Goal: Task Accomplishment & Management: Manage account settings

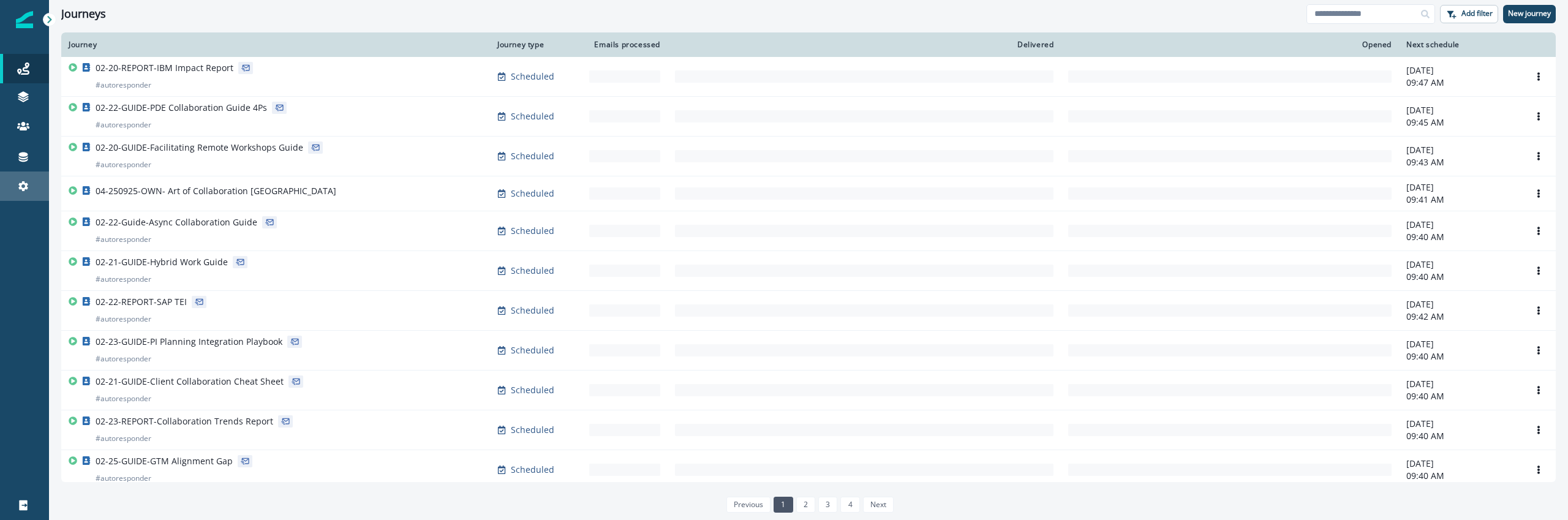
click at [23, 175] on link "Settings" at bounding box center [24, 186] width 49 height 29
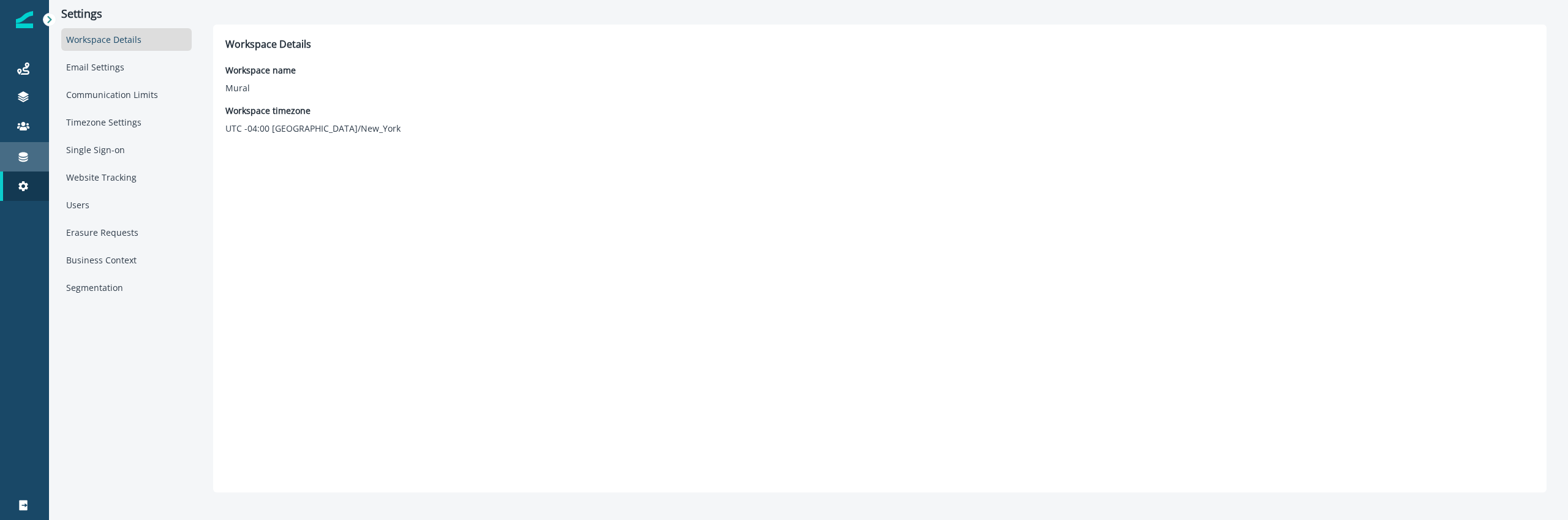
click at [31, 150] on div "Connections" at bounding box center [24, 157] width 40 height 15
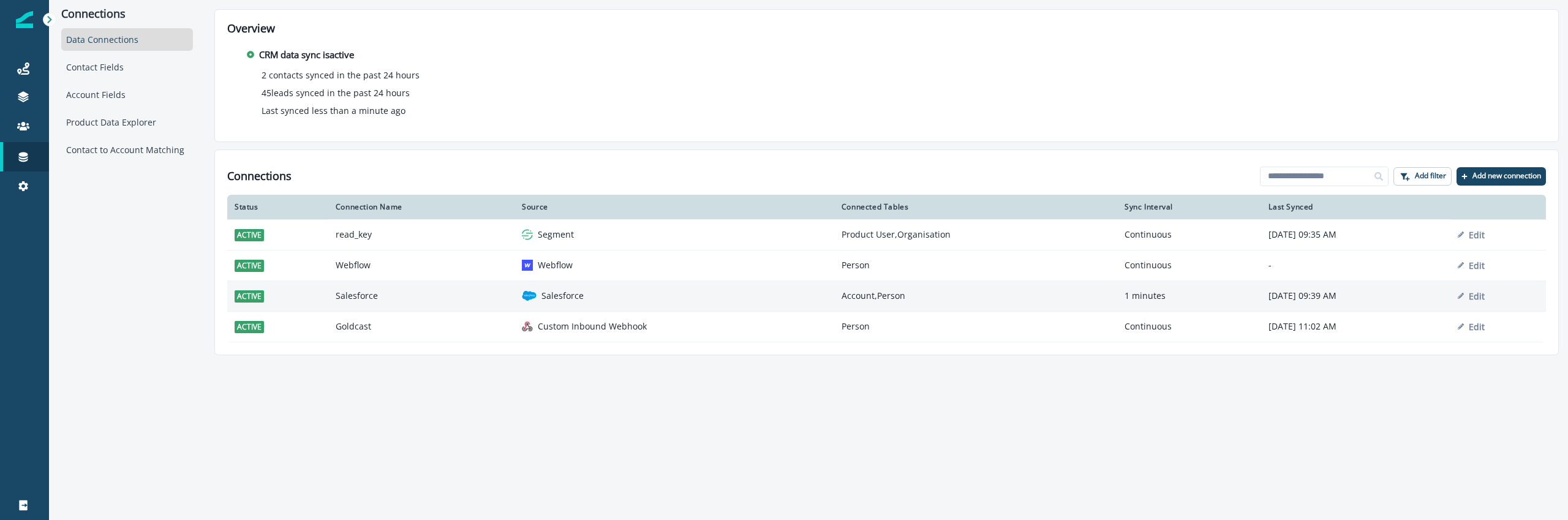
click at [396, 305] on td "Salesforce" at bounding box center [421, 296] width 186 height 31
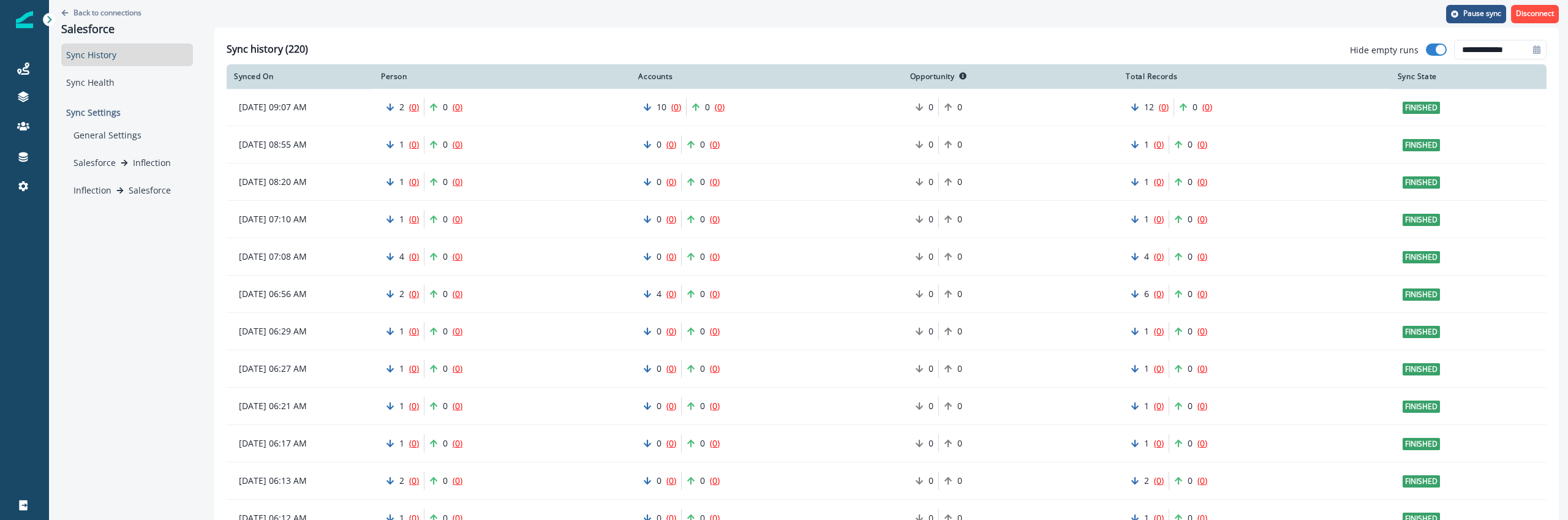
click at [144, 175] on div "General Settings Salesforce Inflection Inflection Salesforce" at bounding box center [131, 163] width 125 height 78
click at [143, 169] on p "Inflection" at bounding box center [152, 162] width 38 height 13
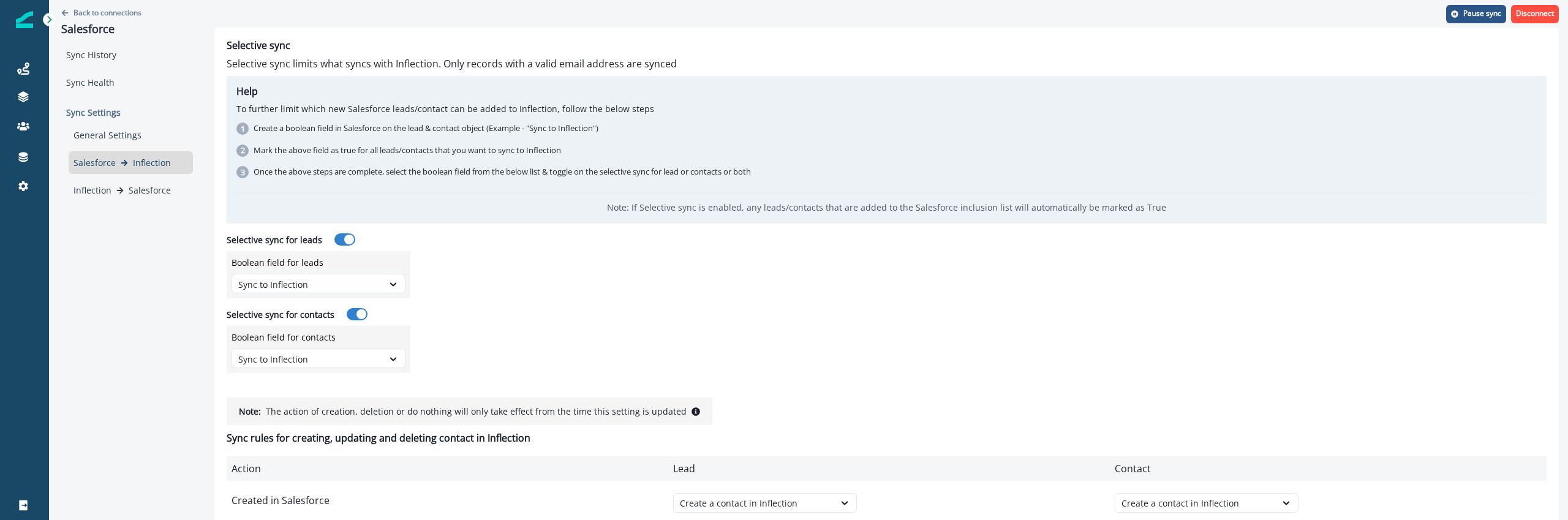
scroll to position [64, 0]
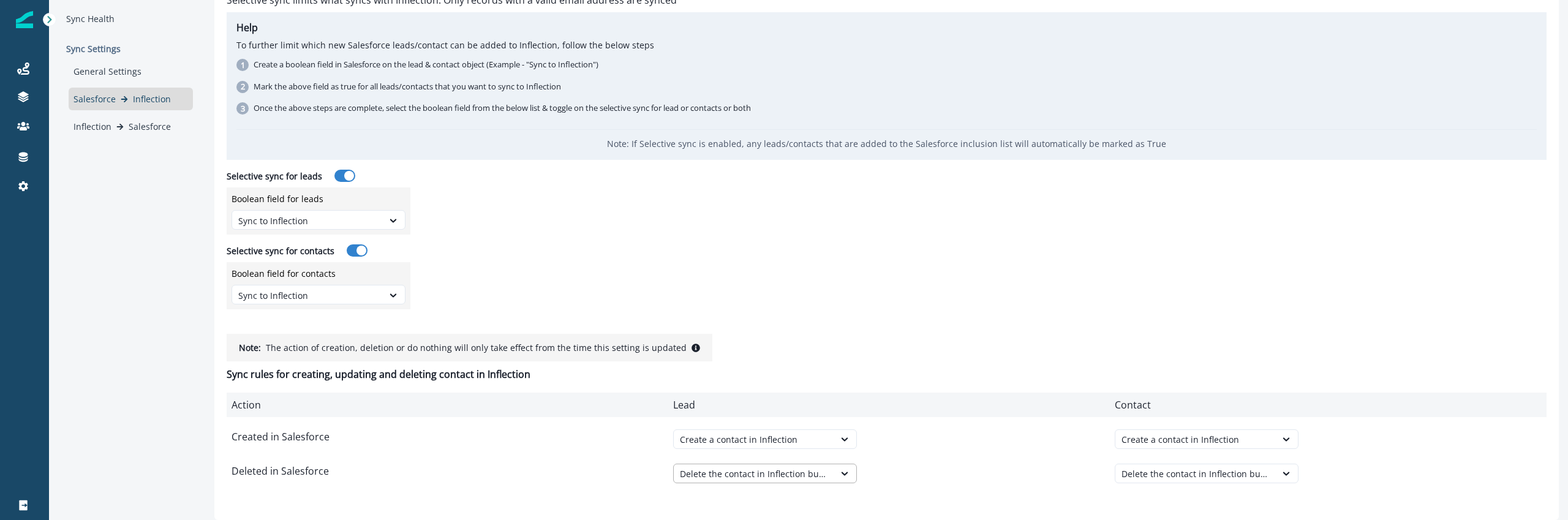
click at [761, 471] on div "Delete the contact in Inflection but keep product data" at bounding box center [754, 473] width 148 height 13
click at [852, 438] on div "Do nothing" at bounding box center [791, 445] width 234 height 23
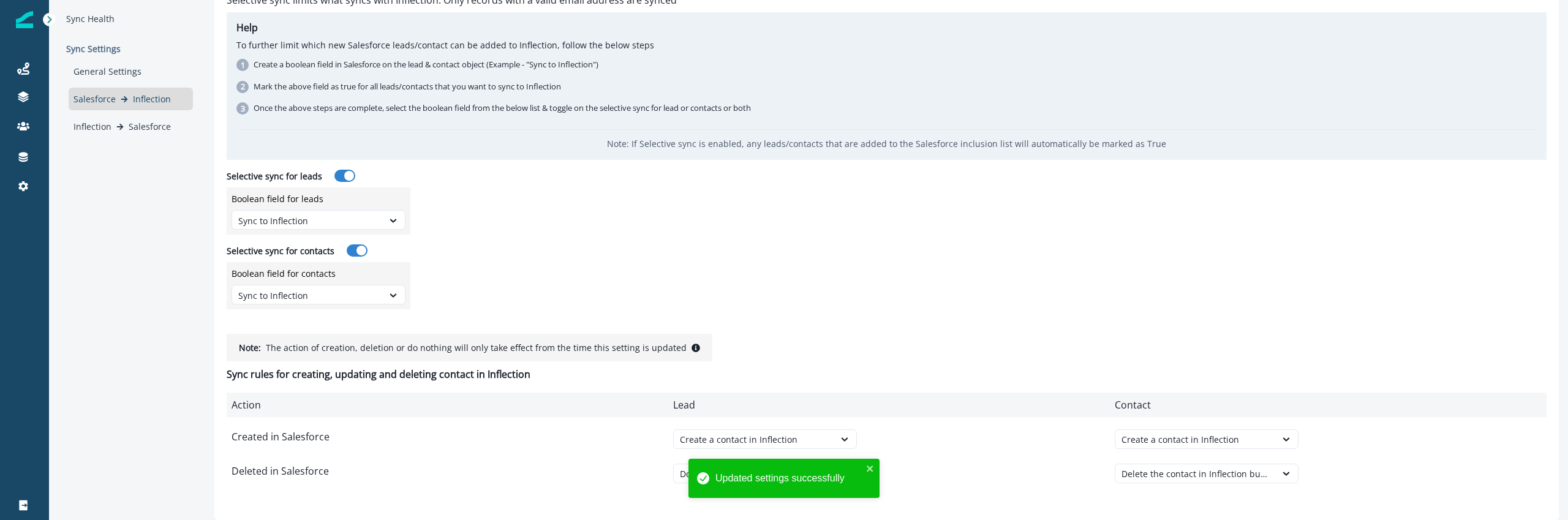
click at [943, 470] on div "option Do nothing, selected. Do nothing" at bounding box center [887, 483] width 427 height 39
click at [874, 470] on icon "close" at bounding box center [870, 468] width 9 height 10
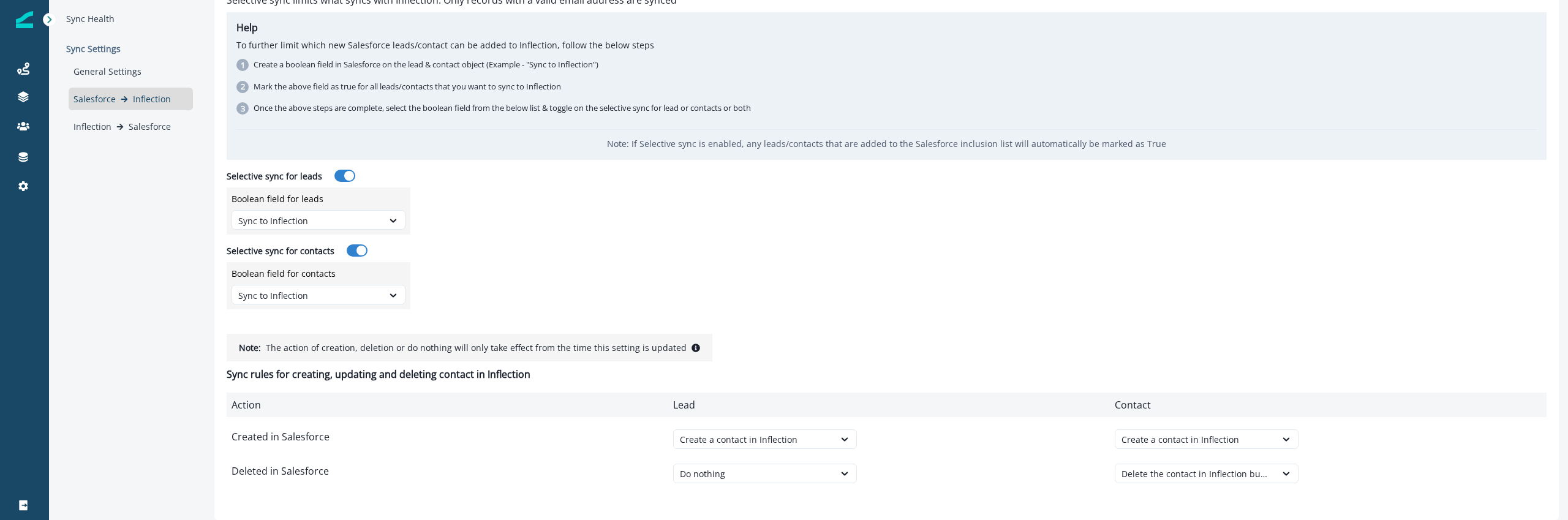
click at [937, 472] on div "Do nothing" at bounding box center [887, 483] width 427 height 39
click at [595, 283] on div "Selective sync Selective sync limits what syncs with Inflection. Only records w…" at bounding box center [887, 143] width 1320 height 333
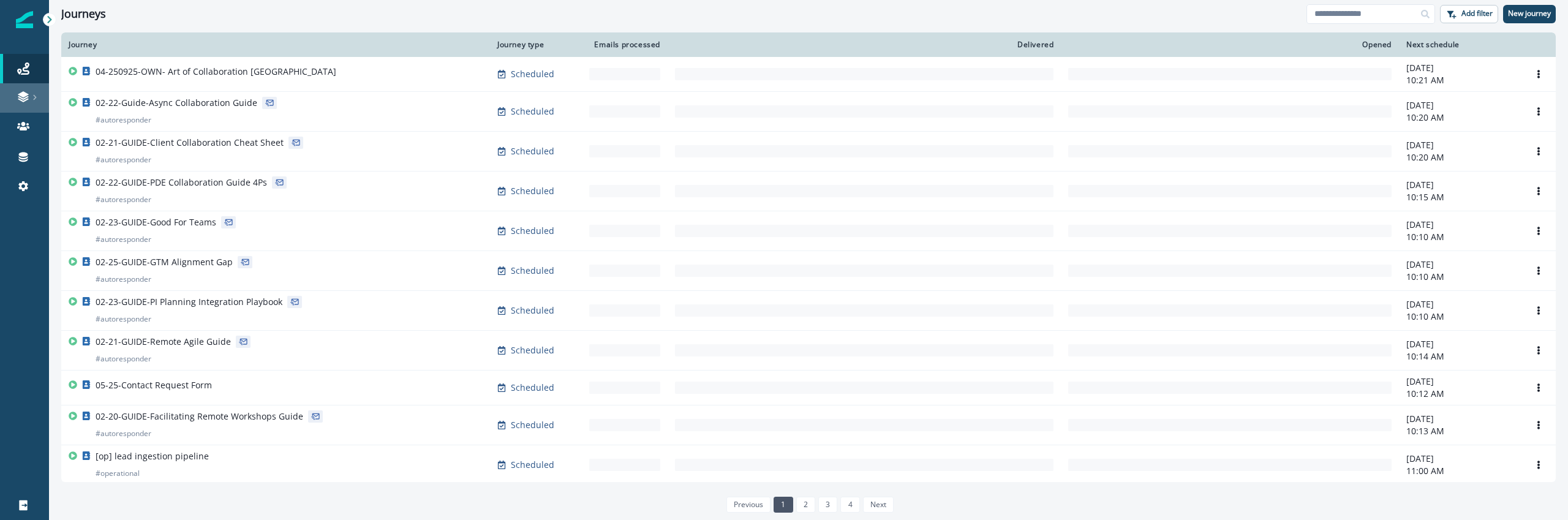
click at [40, 84] on link at bounding box center [24, 98] width 49 height 29
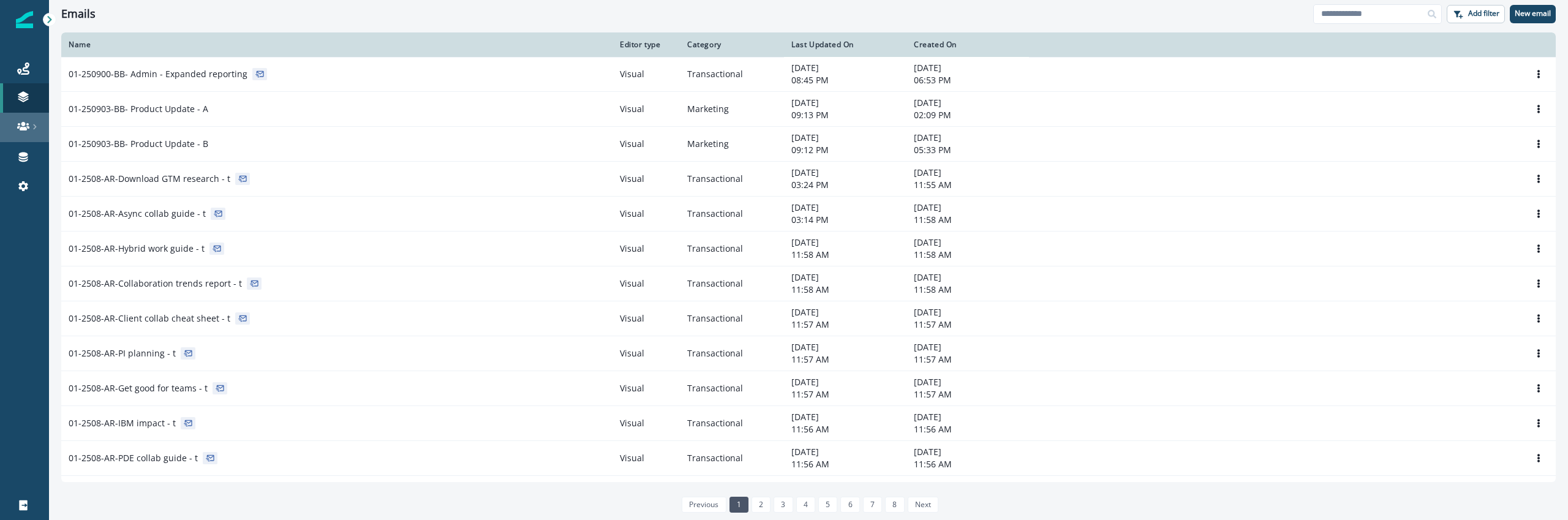
click at [38, 133] on link at bounding box center [24, 127] width 49 height 29
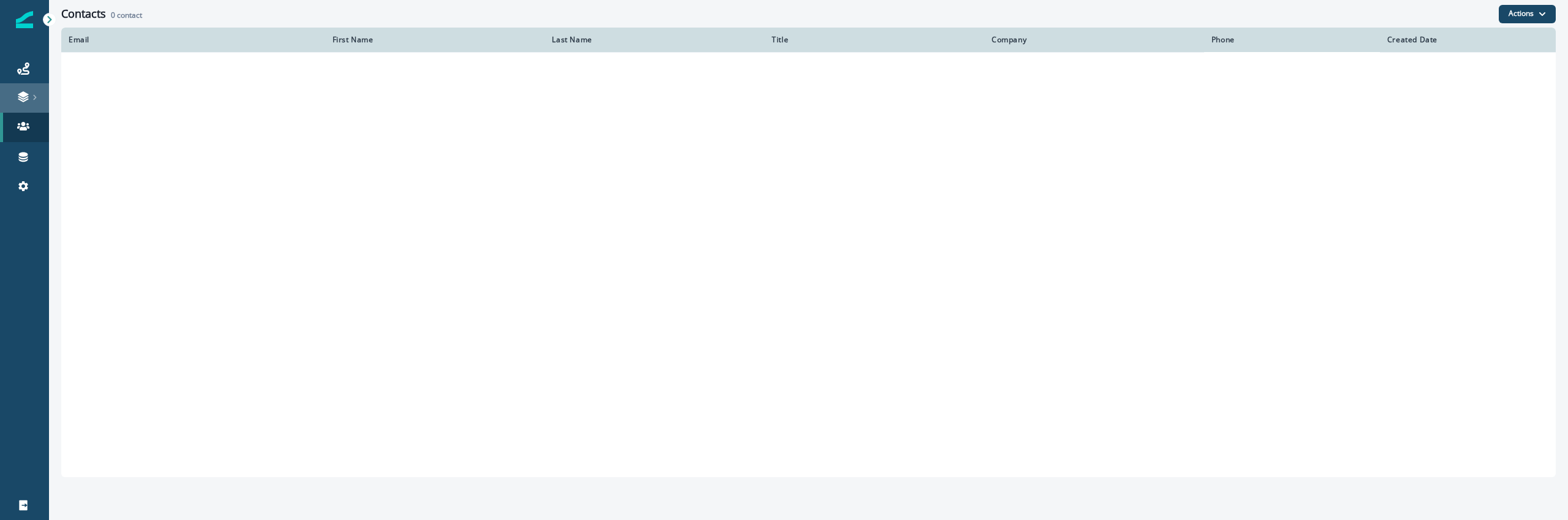
click at [35, 100] on div at bounding box center [24, 96] width 40 height 12
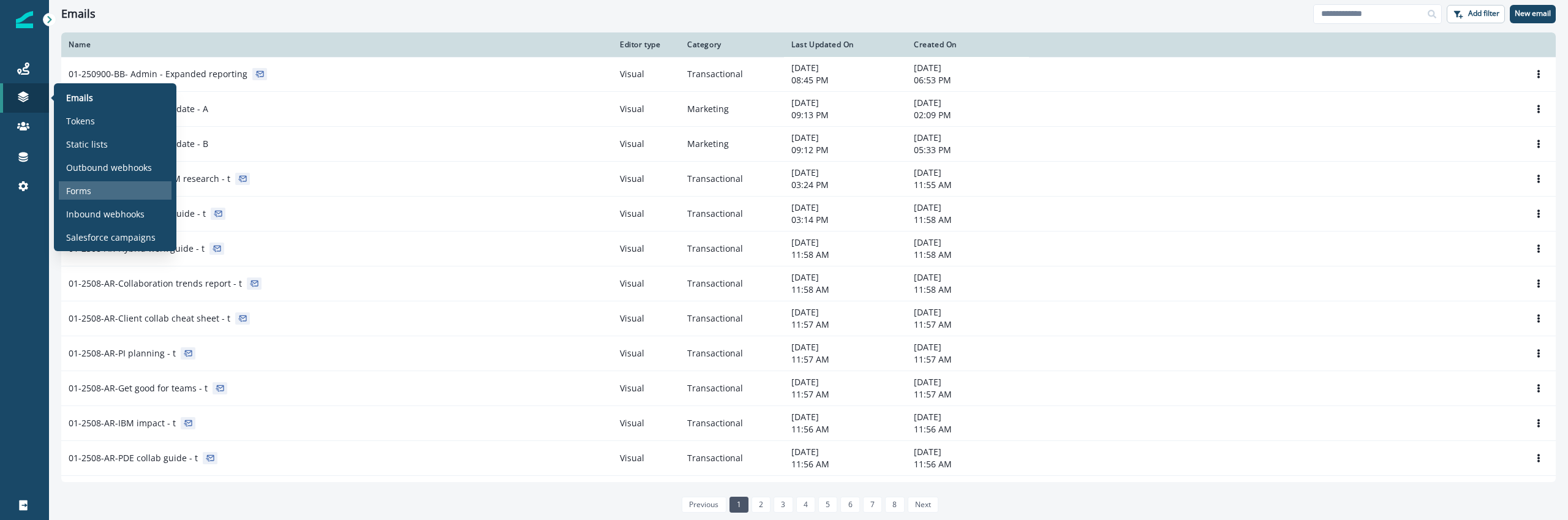
click at [73, 191] on p "Forms" at bounding box center [79, 190] width 25 height 13
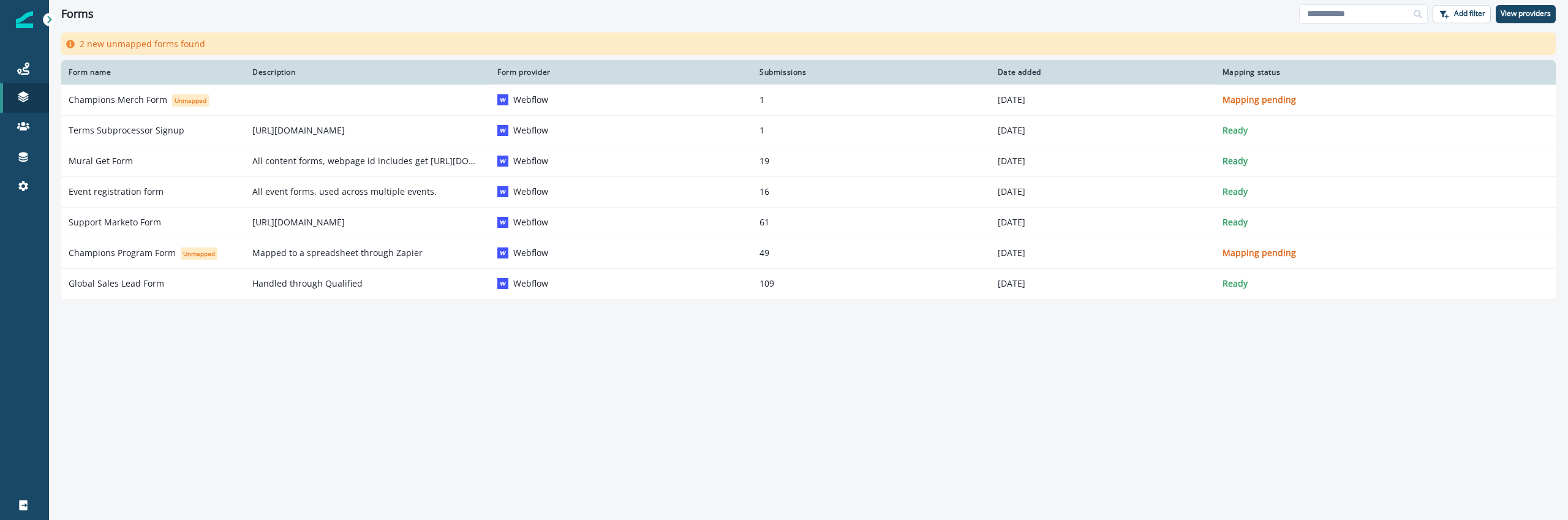
click at [253, 366] on div "Form name Description Form provider Submissions Date added Mapping status Champ…" at bounding box center [808, 274] width 1519 height 428
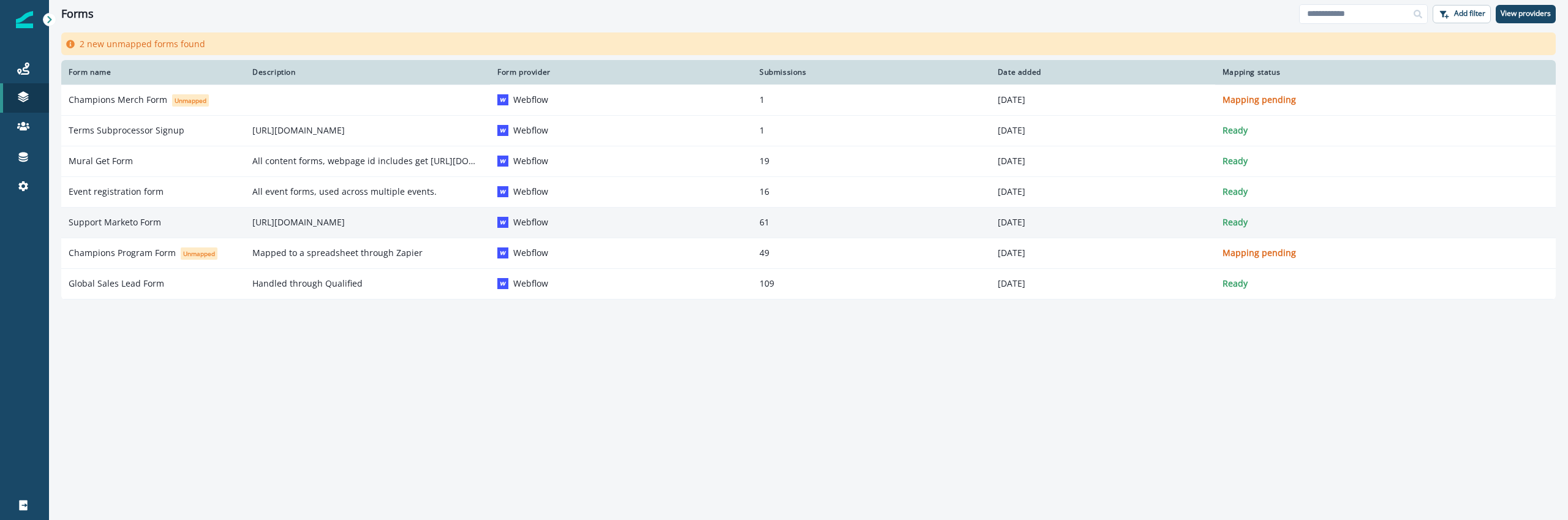
click at [162, 232] on td "Support Marketo Form" at bounding box center [153, 222] width 183 height 31
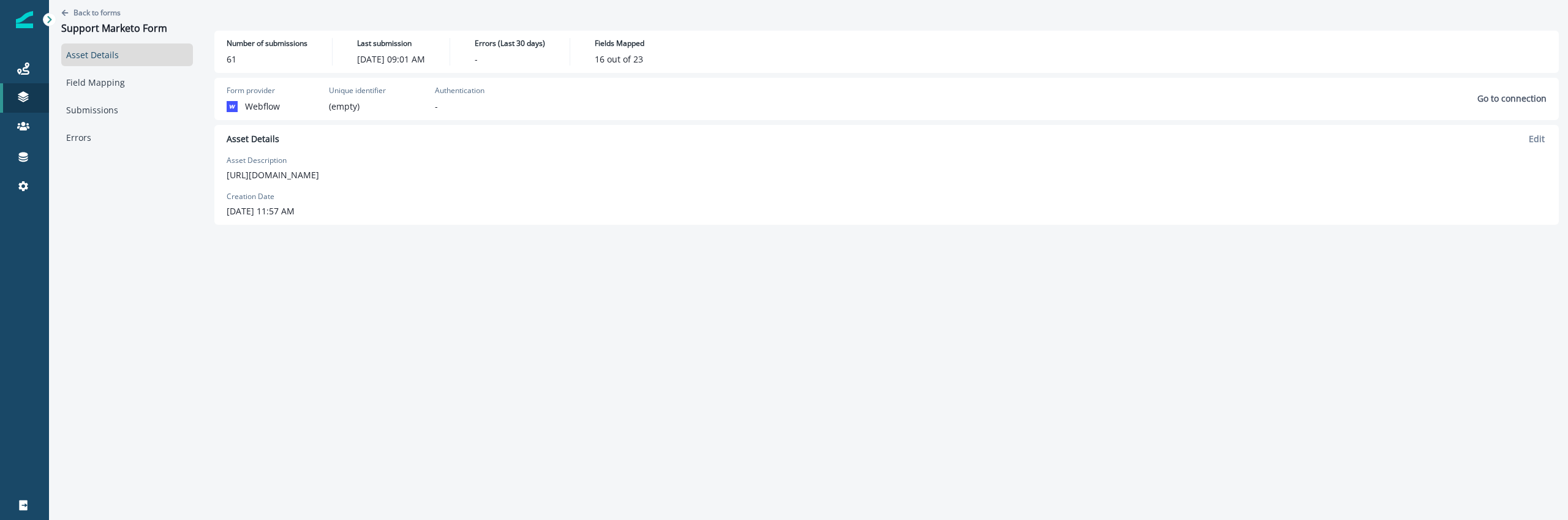
click at [312, 174] on p "http://www.mural.co/contact-us/support" at bounding box center [273, 175] width 92 height 13
copy p "http://www.mural.co/contact-us/support"
click at [323, 277] on div "Number of submissions 61 Last submission September 5, 2025 at 09:01 AM Errors (…" at bounding box center [887, 275] width 1363 height 489
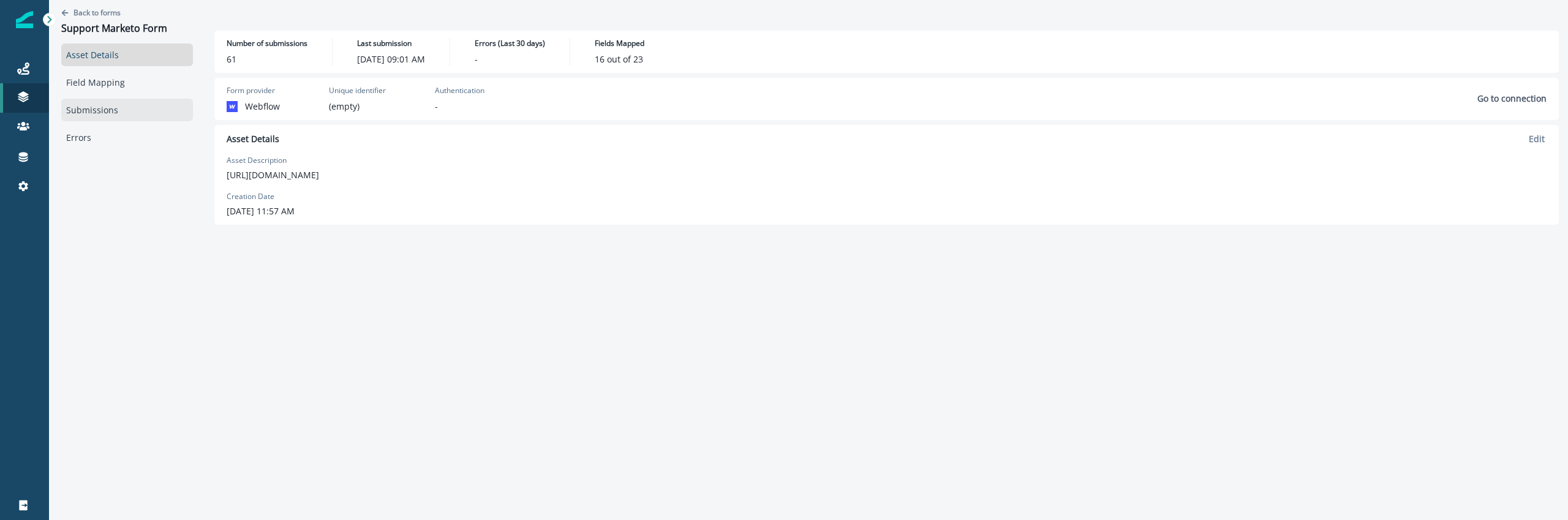
click at [126, 98] on link "Submissions" at bounding box center [127, 110] width 132 height 23
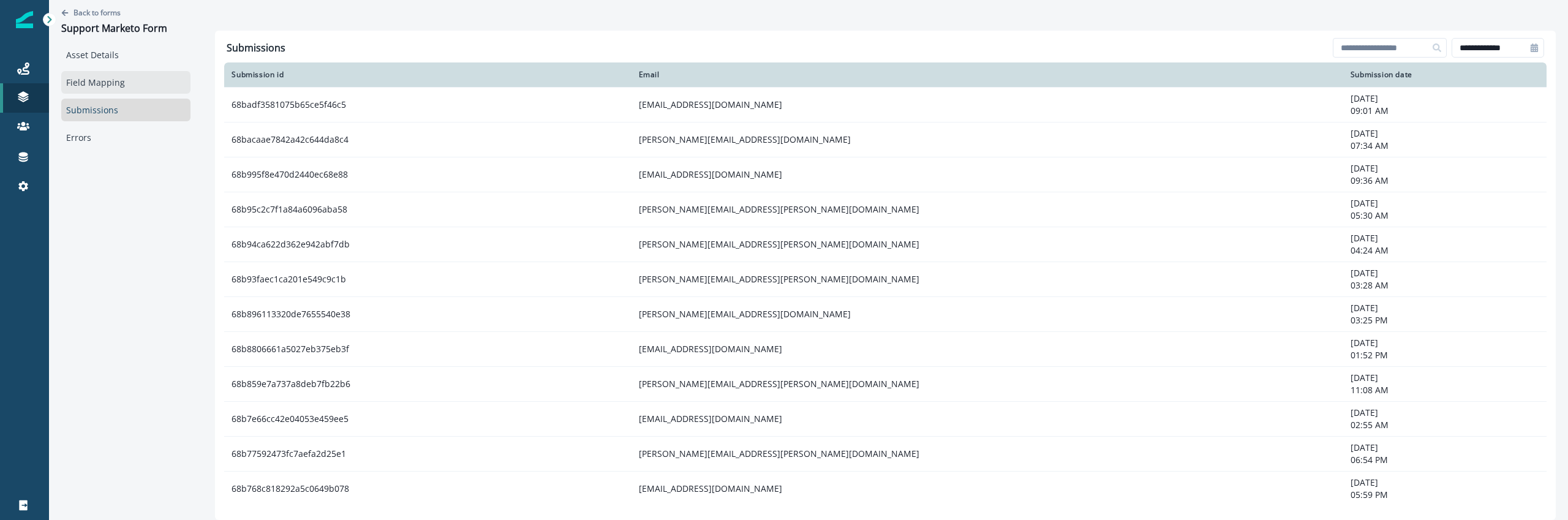
click at [125, 83] on link "Field Mapping" at bounding box center [125, 82] width 129 height 23
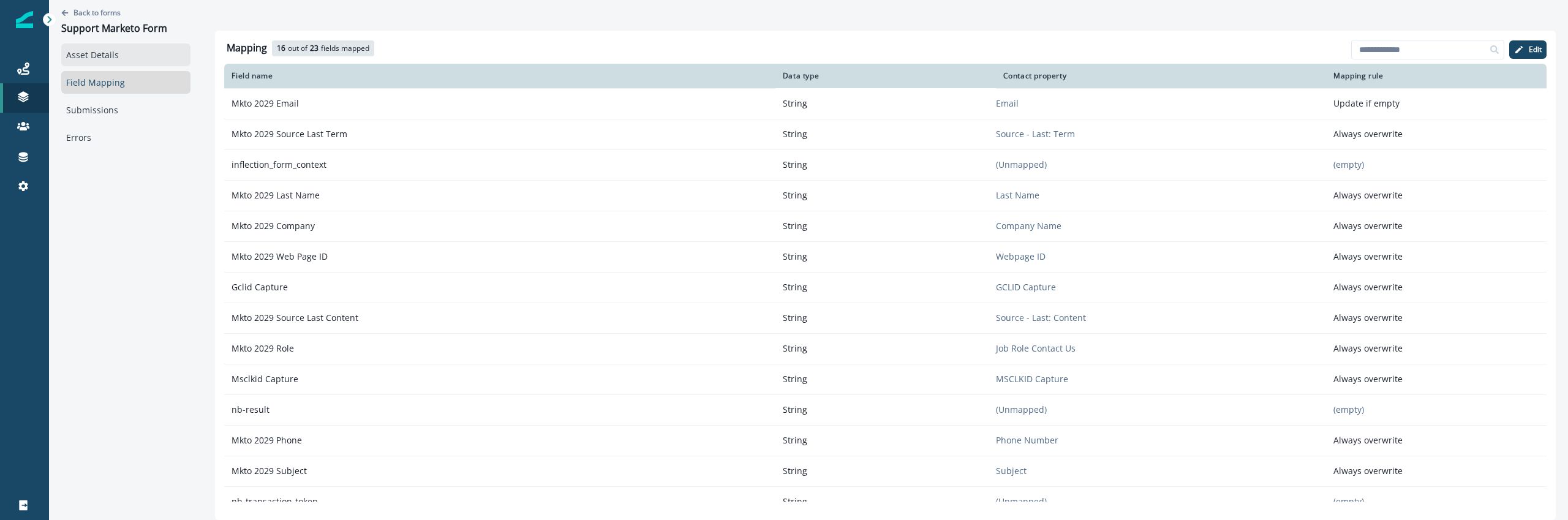
click at [116, 62] on link "Asset Details" at bounding box center [125, 55] width 129 height 23
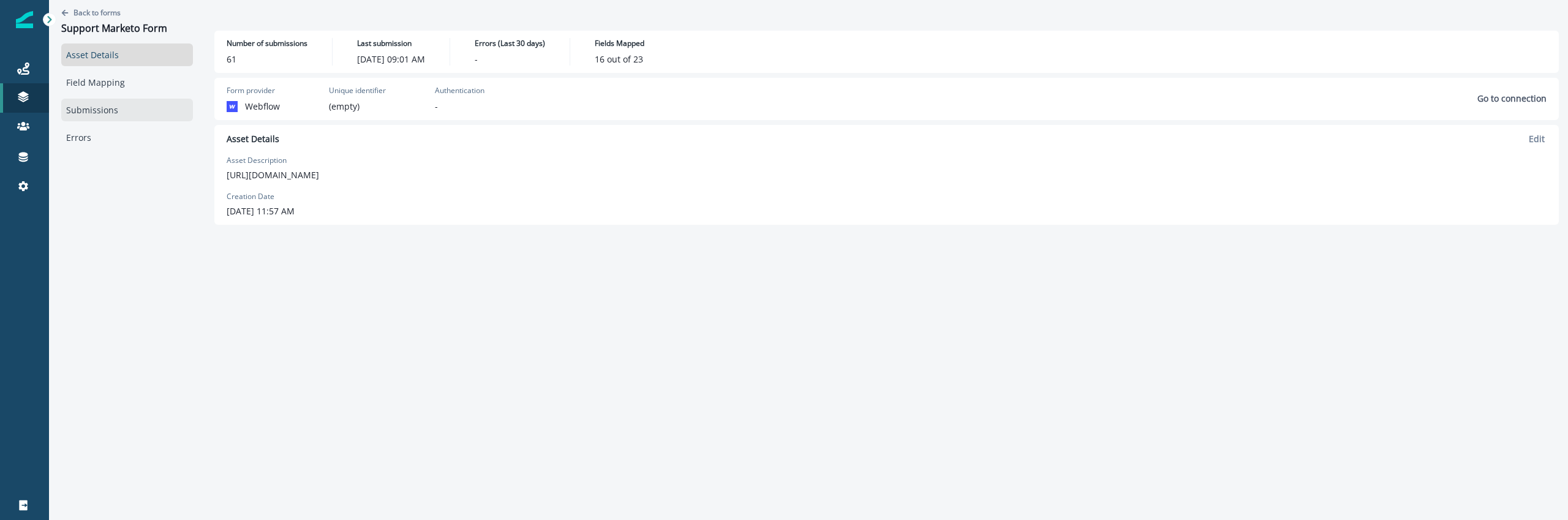
click at [116, 114] on link "Submissions" at bounding box center [127, 110] width 132 height 23
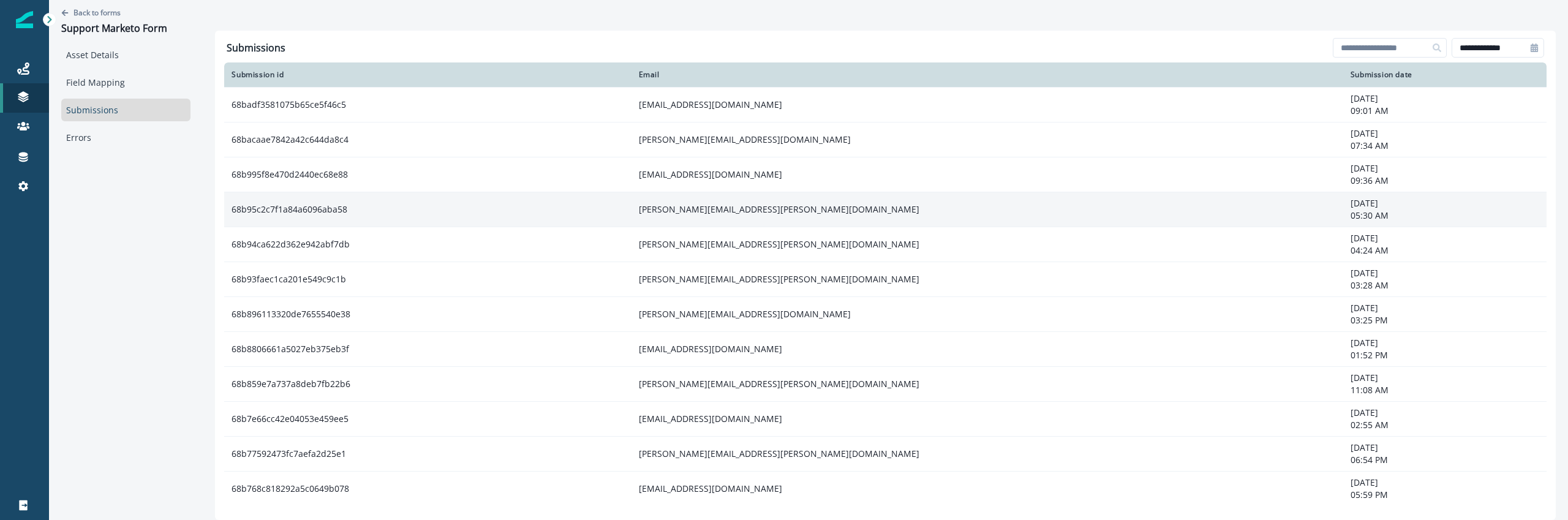
click at [658, 205] on td "fred.fulford@heritagefund.org.uk" at bounding box center [987, 209] width 712 height 35
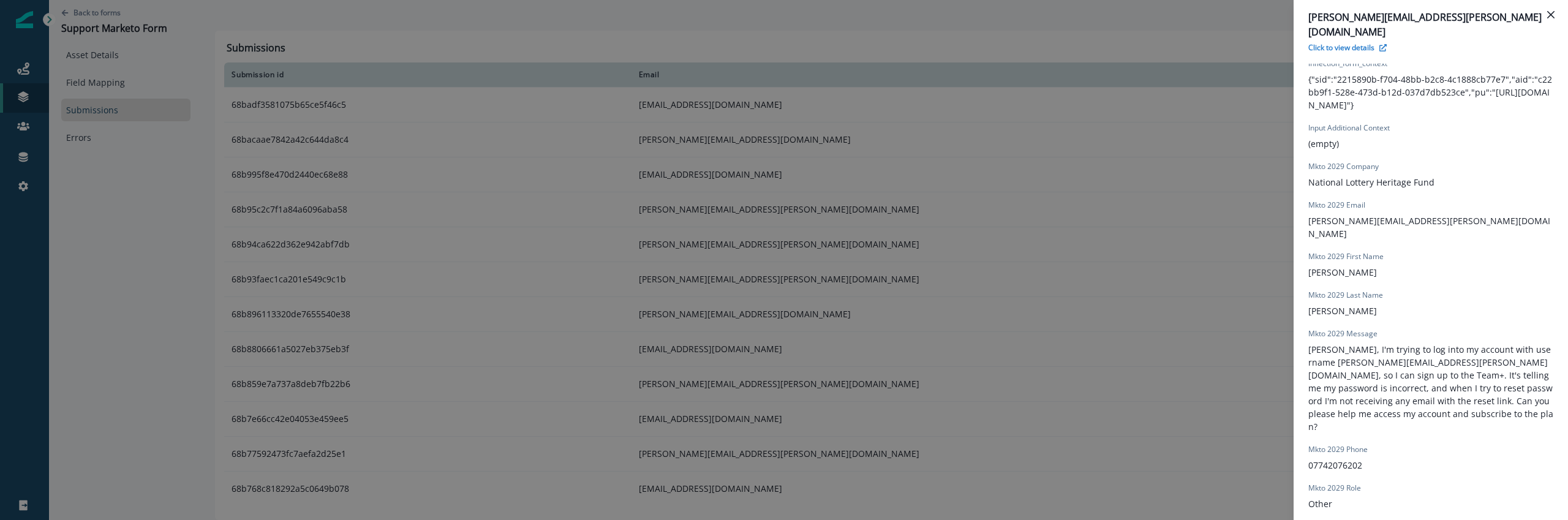
scroll to position [585, 0]
click at [1384, 216] on p "fred.fulford@heritagefund.org.uk" at bounding box center [1431, 229] width 245 height 25
click at [1384, 216] on p "[PERSON_NAME][EMAIL_ADDRESS][PERSON_NAME][DOMAIN_NAME]" at bounding box center [1431, 229] width 245 height 25
copy p "[PERSON_NAME][EMAIL_ADDRESS][PERSON_NAME][DOMAIN_NAME]"
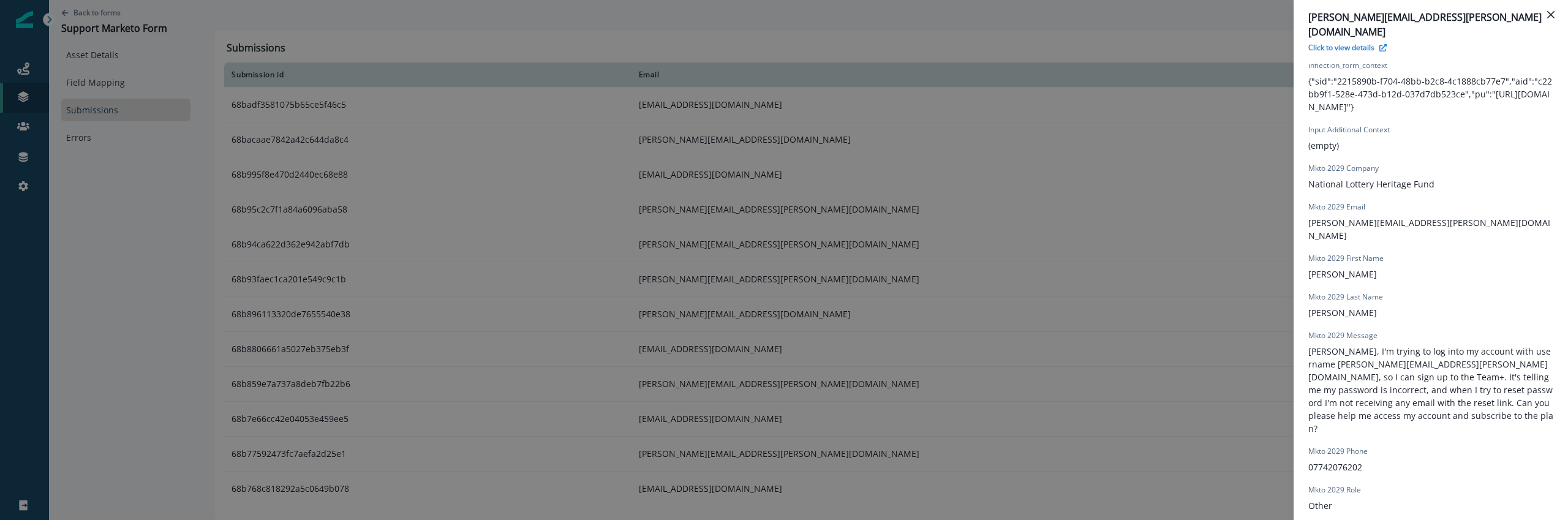
click at [840, 316] on div "fred.fulford@heritagefund.org.uk Click to view details Form Provider Webflow Fo…" at bounding box center [784, 260] width 1568 height 520
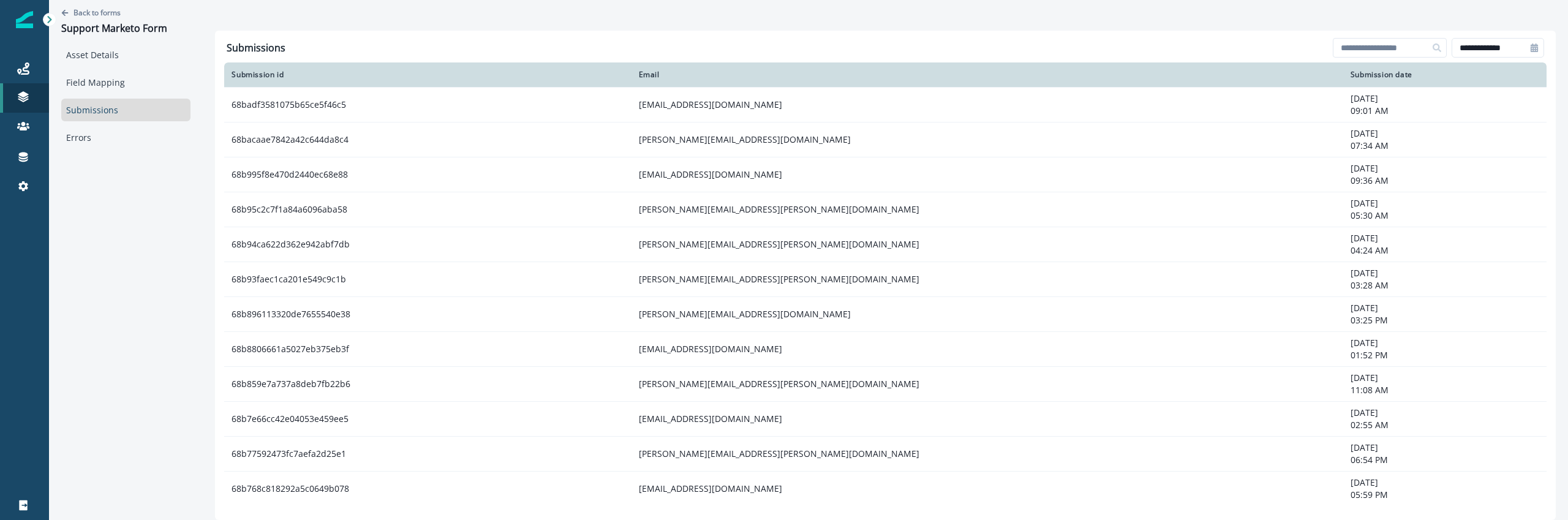
click at [144, 212] on div "Back to forms Support Marketo Form Asset Details Field Mapping Submissions Erro…" at bounding box center [126, 244] width 154 height 489
click at [150, 200] on div "Back to forms Support Marketo Form Asset Details Field Mapping Submissions Erro…" at bounding box center [126, 244] width 154 height 489
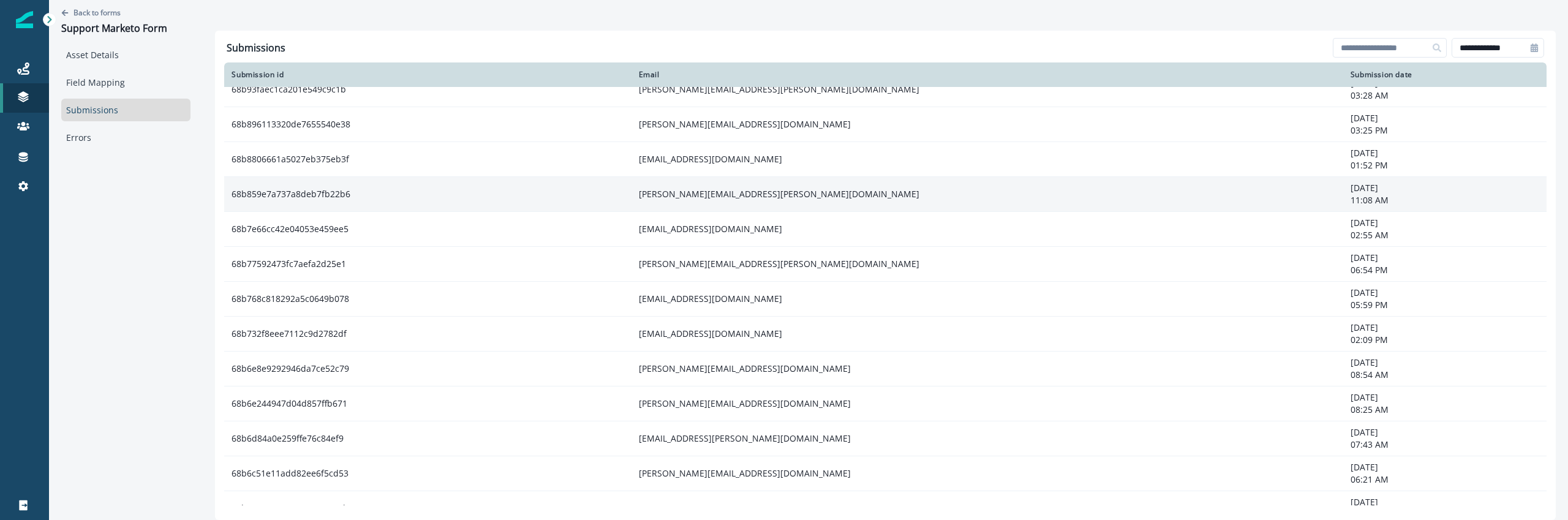
scroll to position [0, 0]
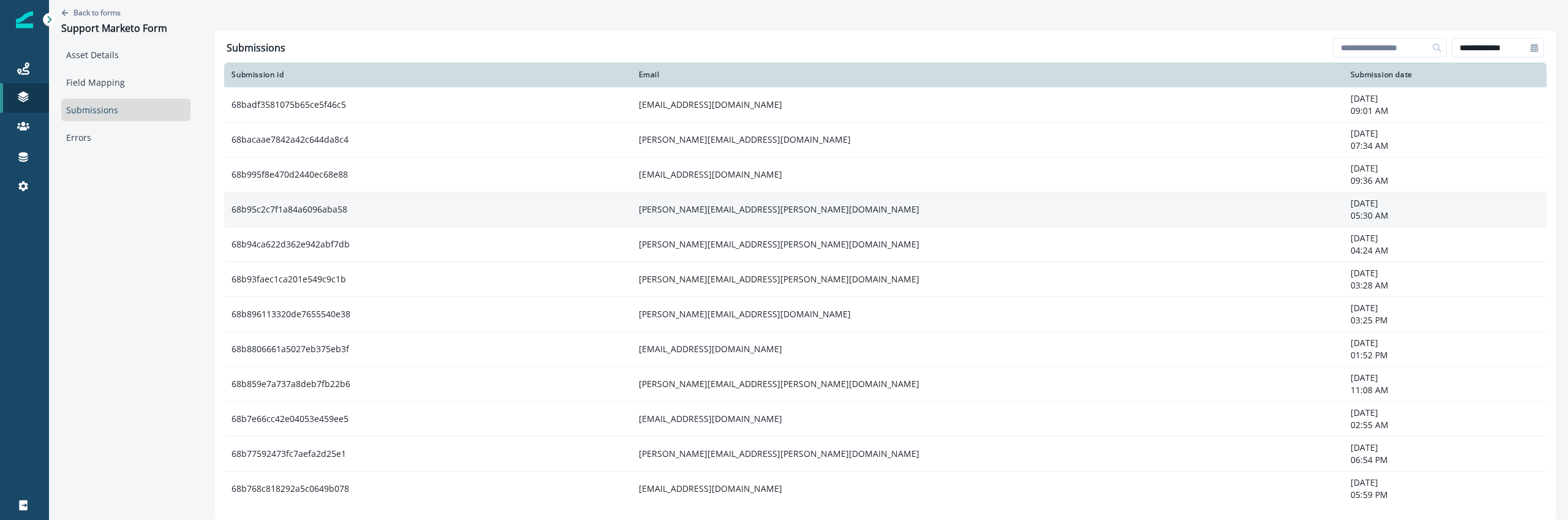
click at [1010, 209] on td "[PERSON_NAME][EMAIL_ADDRESS][PERSON_NAME][DOMAIN_NAME]" at bounding box center [987, 209] width 712 height 35
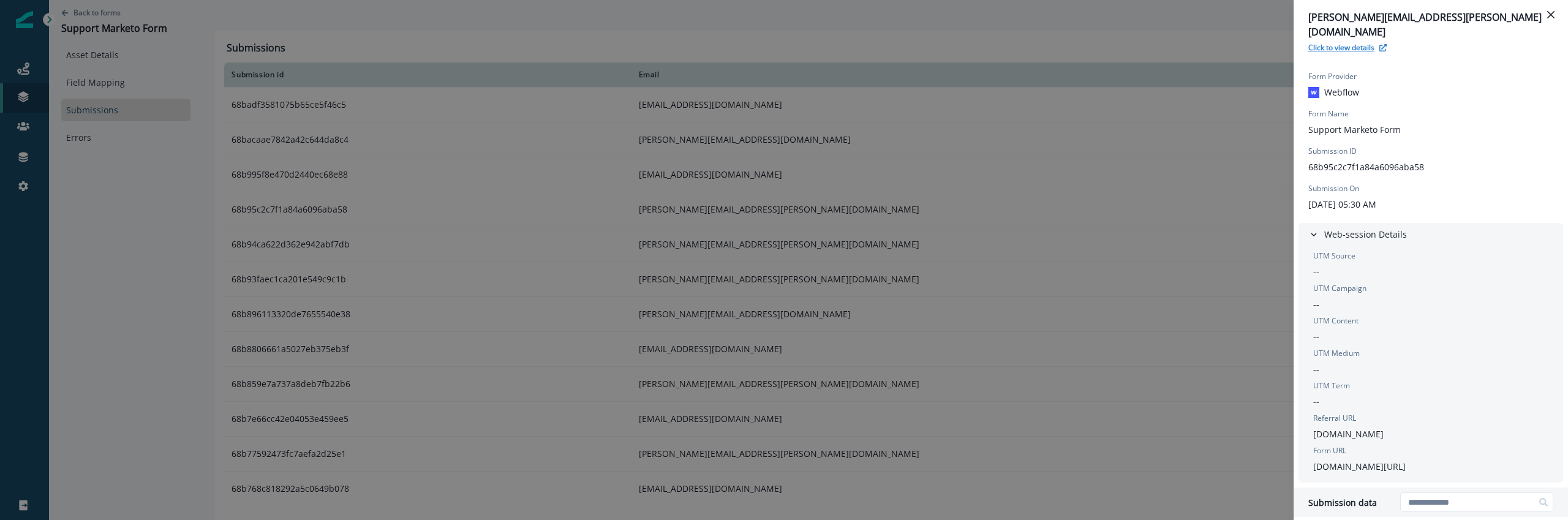
click at [1356, 42] on p "Click to view details" at bounding box center [1341, 48] width 66 height 11
click at [379, 198] on div "fred.fulford@heritagefund.org.uk Click to view details Form Provider Webflow Fo…" at bounding box center [784, 260] width 1568 height 520
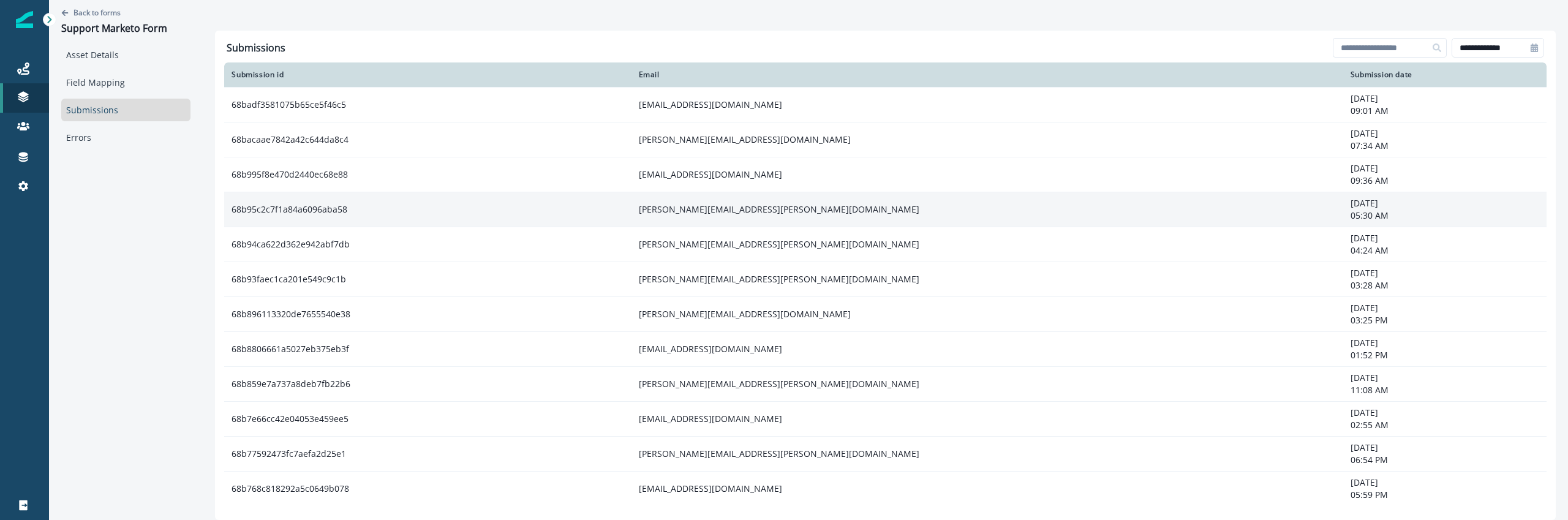
click at [723, 219] on td "[PERSON_NAME][EMAIL_ADDRESS][PERSON_NAME][DOMAIN_NAME]" at bounding box center [987, 209] width 712 height 35
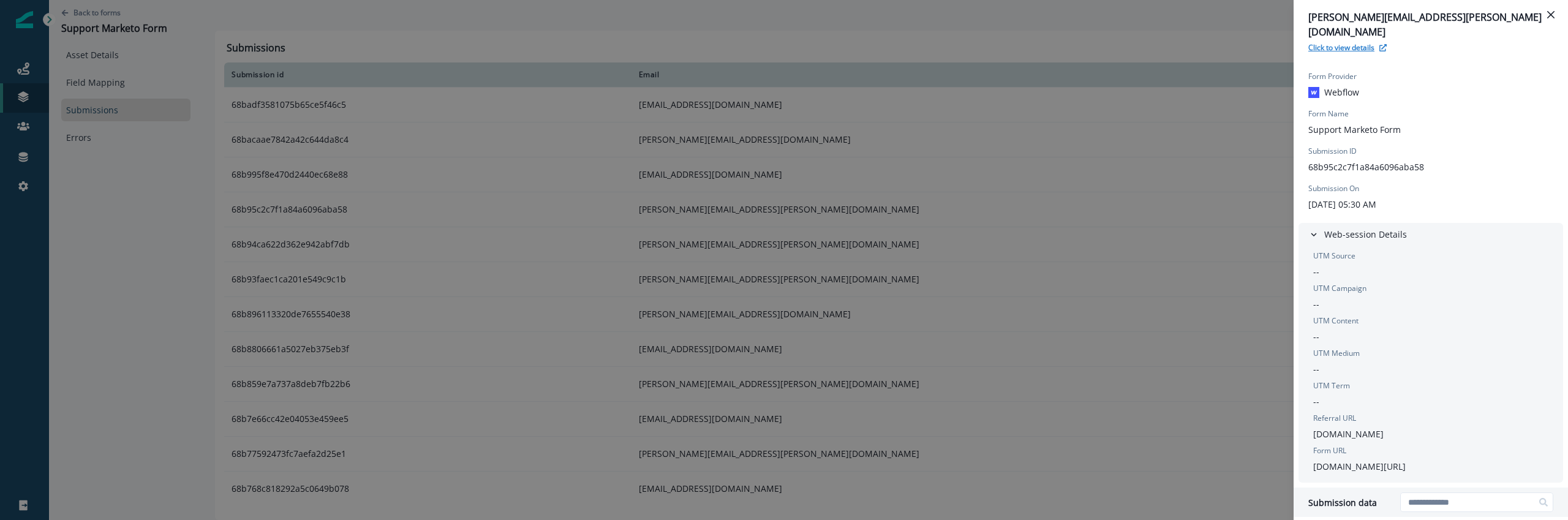
click at [1379, 44] on icon "button" at bounding box center [1383, 48] width 7 height 7
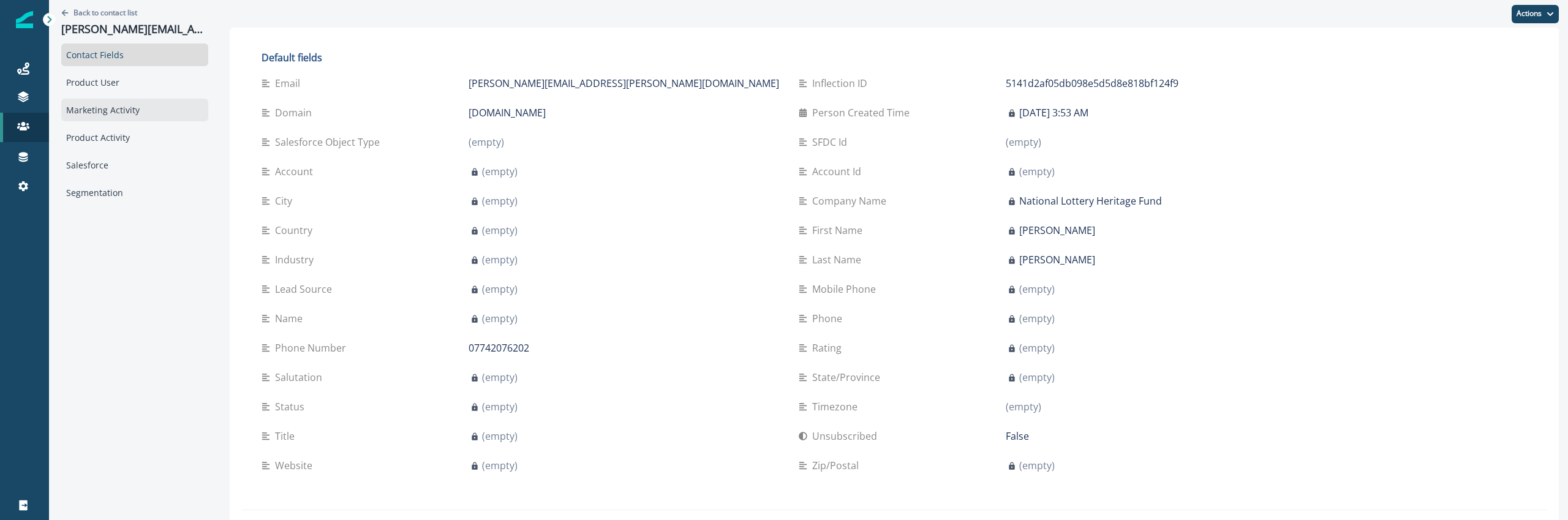
click at [111, 106] on div "Marketing Activity" at bounding box center [135, 110] width 147 height 23
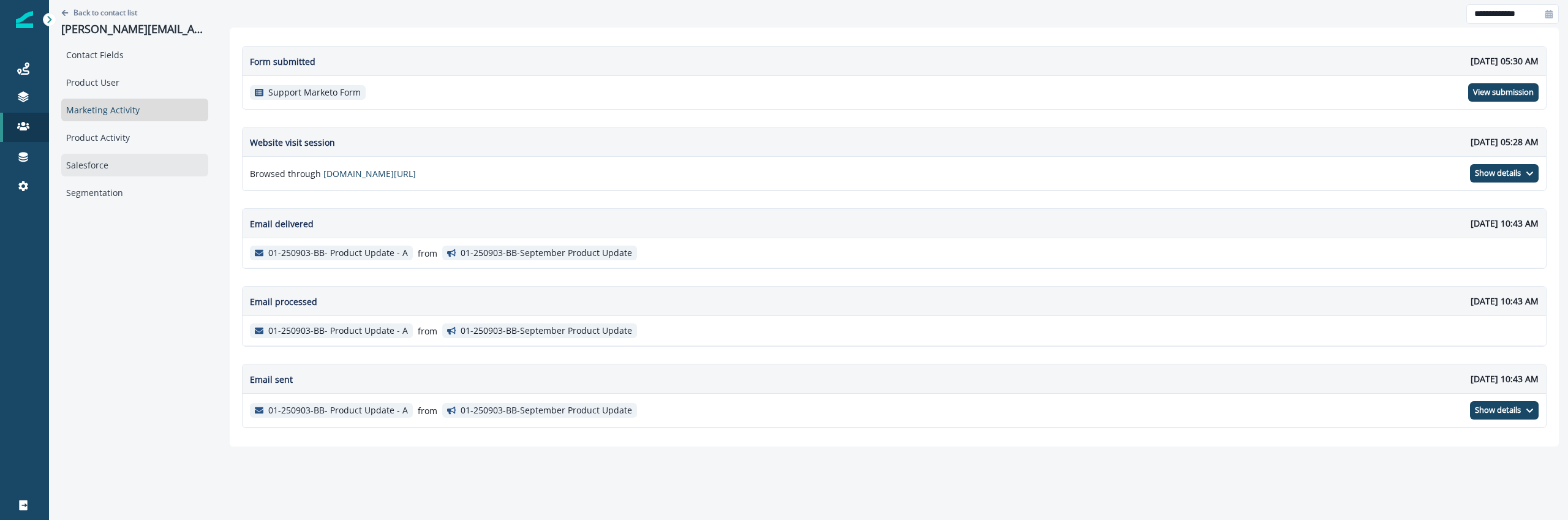
click at [132, 171] on div "Salesforce" at bounding box center [135, 165] width 147 height 23
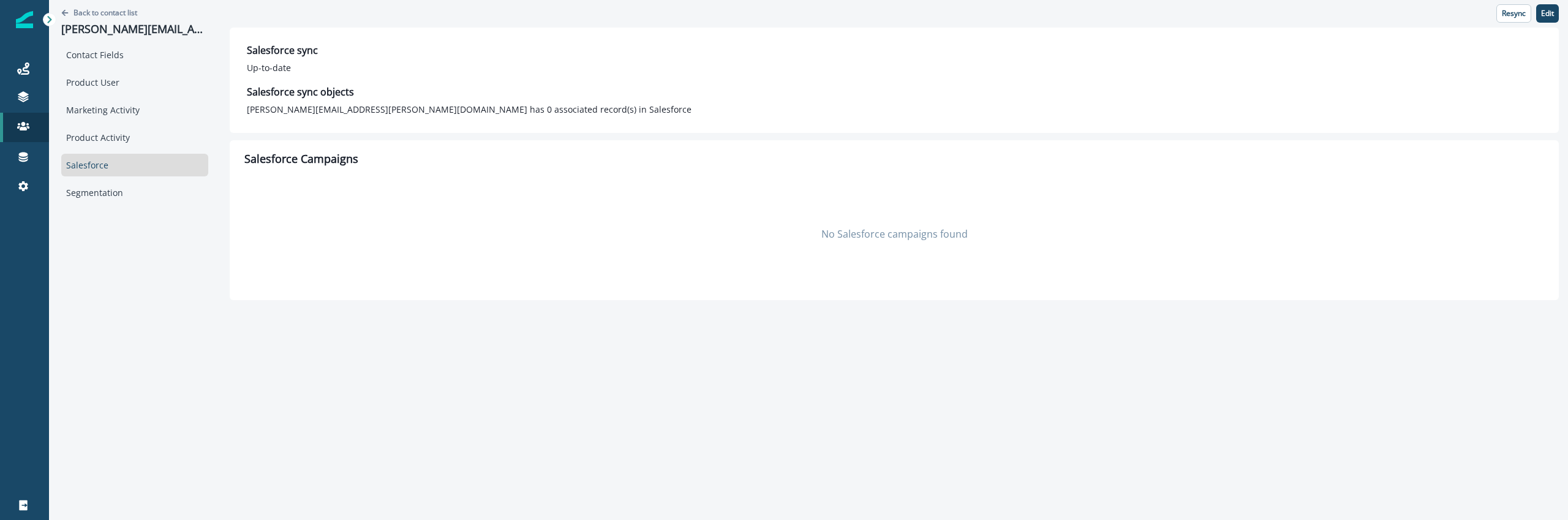
click at [528, 335] on div "Back to contact list fred.fulford@heritagefund.org.uk Contact Fields Product Us…" at bounding box center [808, 260] width 1519 height 520
click at [29, 193] on div "Settings" at bounding box center [24, 186] width 40 height 15
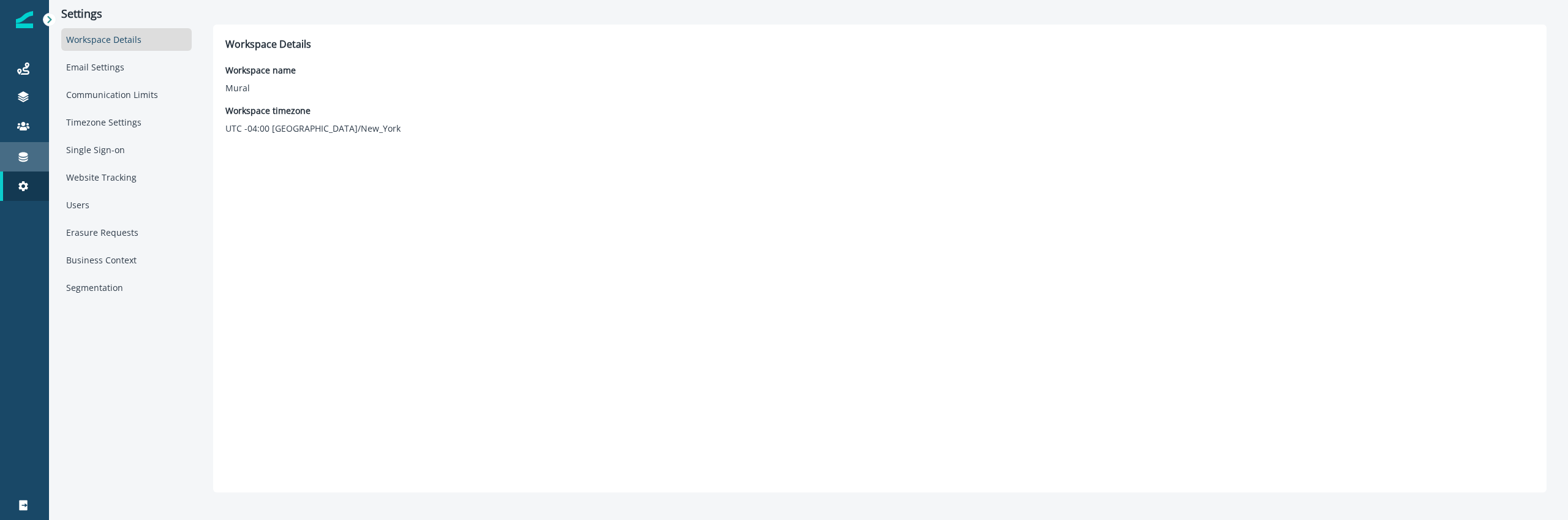
click at [36, 163] on div "Connections" at bounding box center [24, 157] width 40 height 15
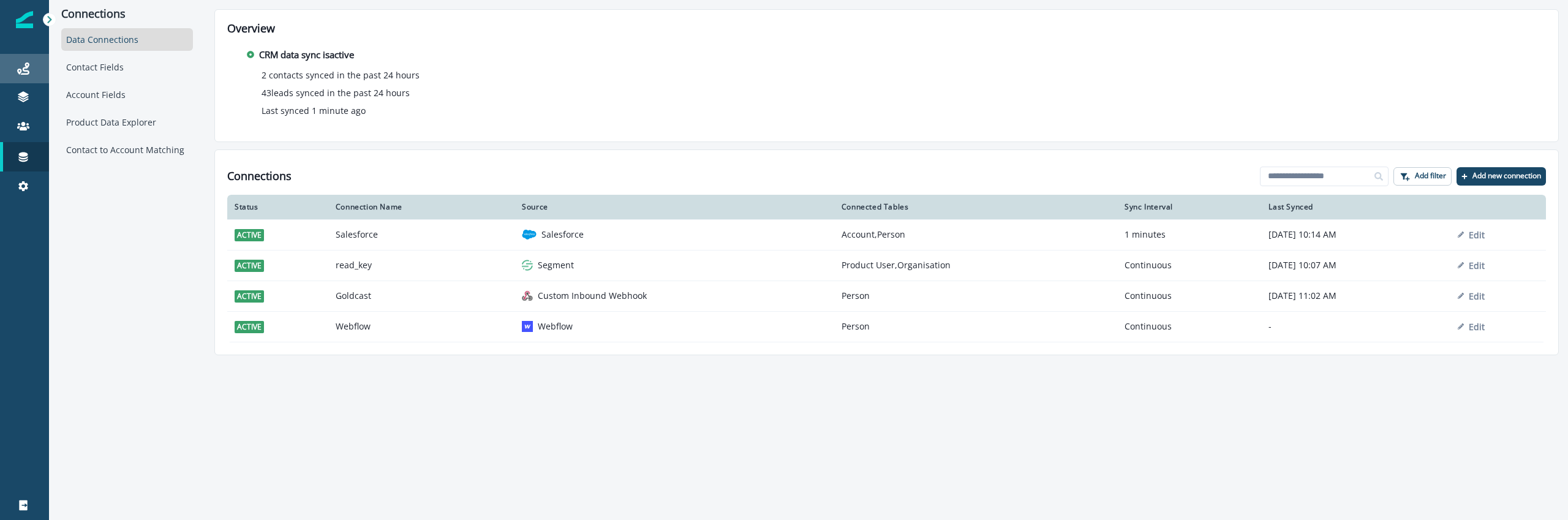
click at [32, 68] on div "Journeys" at bounding box center [24, 68] width 40 height 15
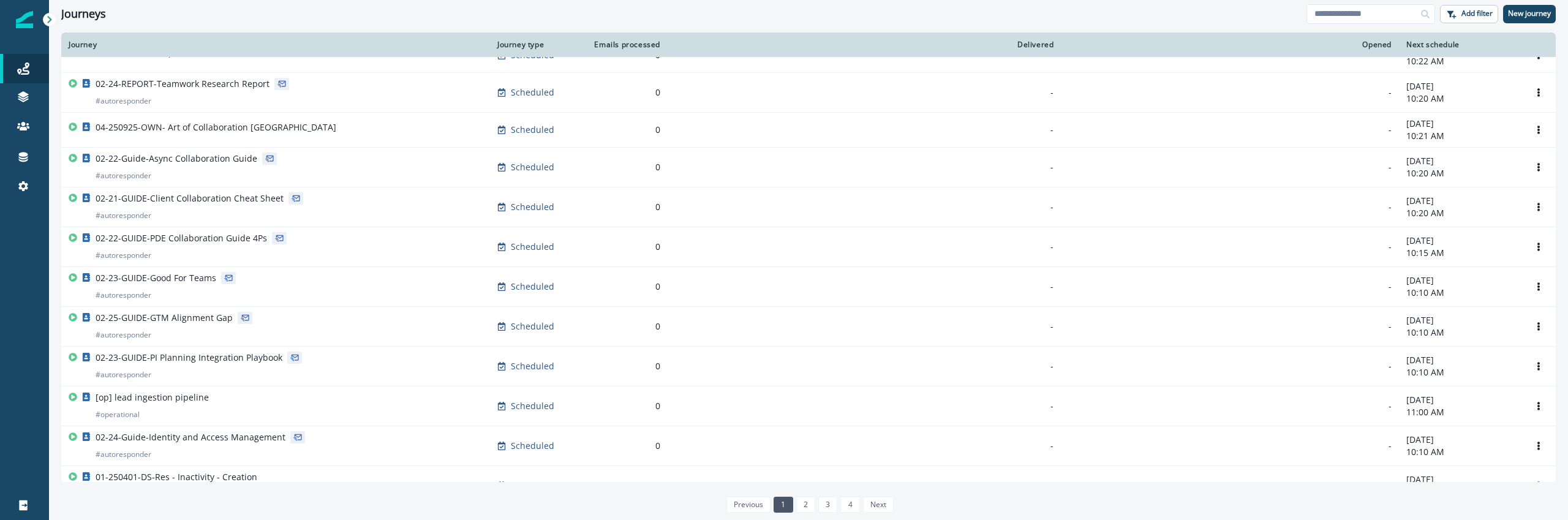
scroll to position [198, 0]
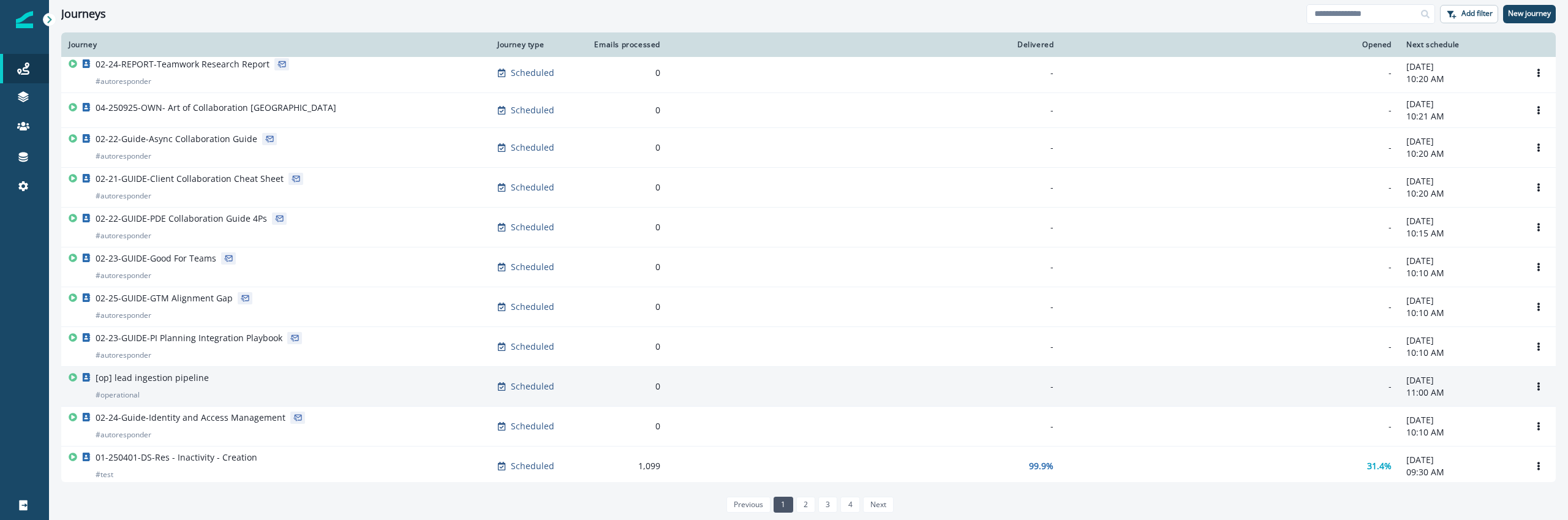
click at [170, 379] on p "[op] lead ingestion pipeline" at bounding box center [152, 377] width 113 height 12
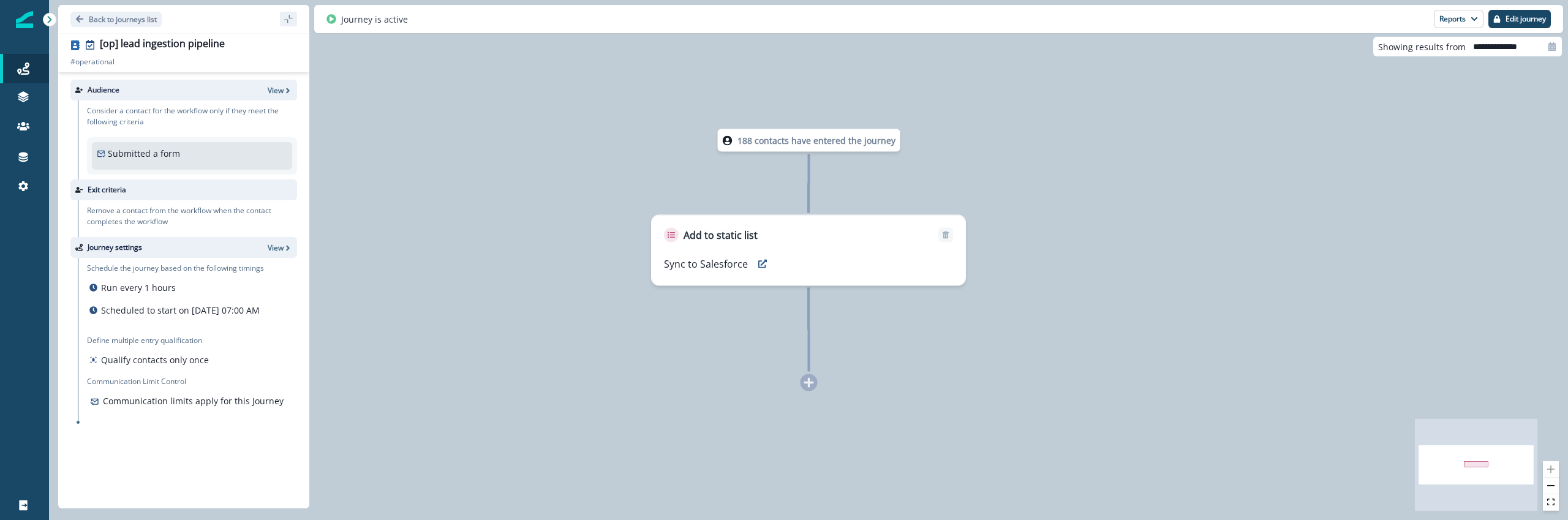
click at [848, 134] on p "188 contacts have entered the journey" at bounding box center [817, 140] width 158 height 13
click at [195, 158] on div "Submitted a form Form properties" at bounding box center [192, 156] width 191 height 18
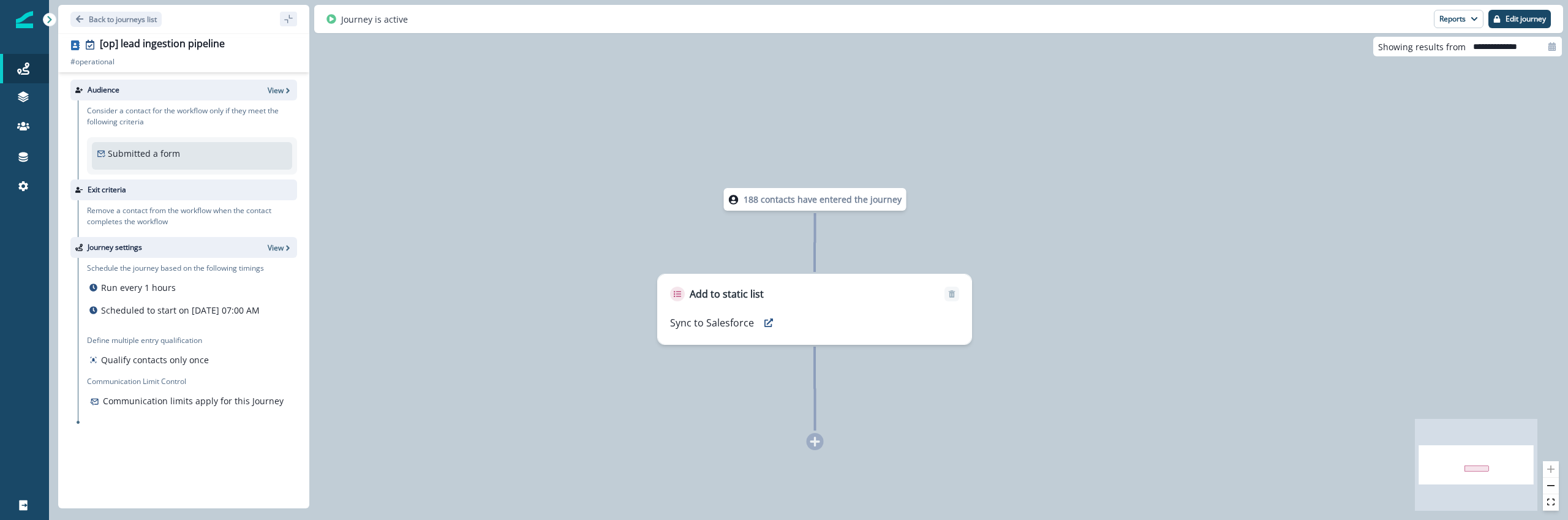
click at [1526, 2] on div "Back to journeys list [op] lead ingestion pipeline # operational # operational …" at bounding box center [808, 19] width 1519 height 38
click at [1524, 17] on p "Edit journey" at bounding box center [1526, 19] width 40 height 9
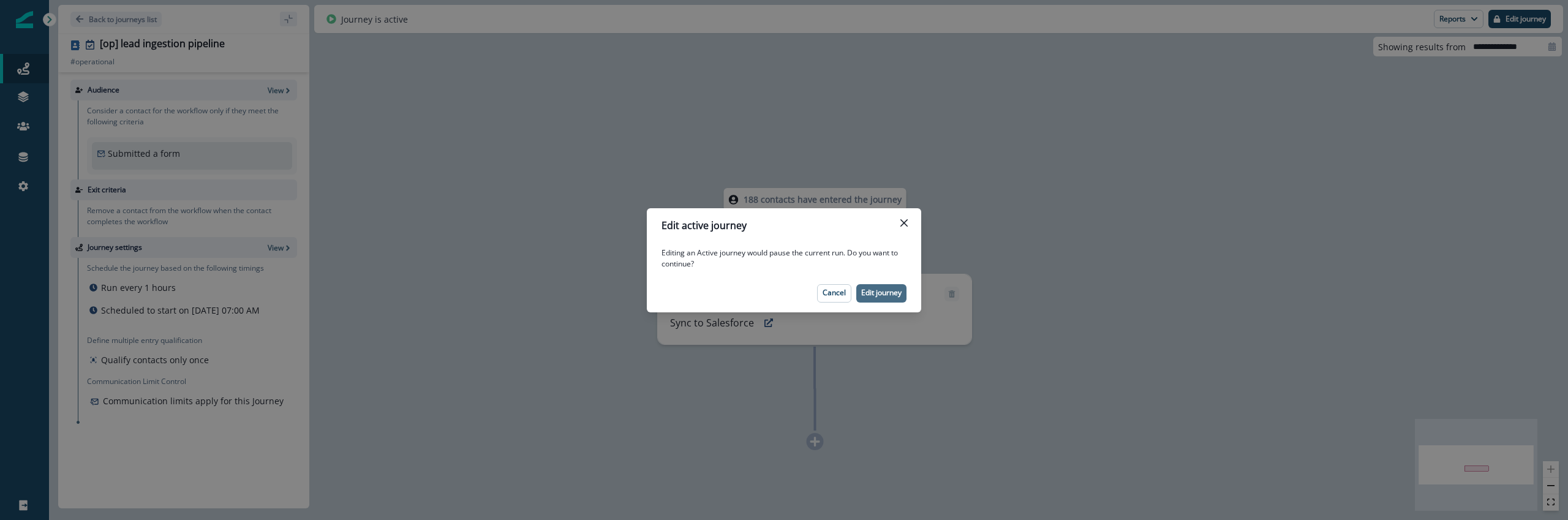
click at [884, 296] on p "Edit journey" at bounding box center [881, 292] width 40 height 9
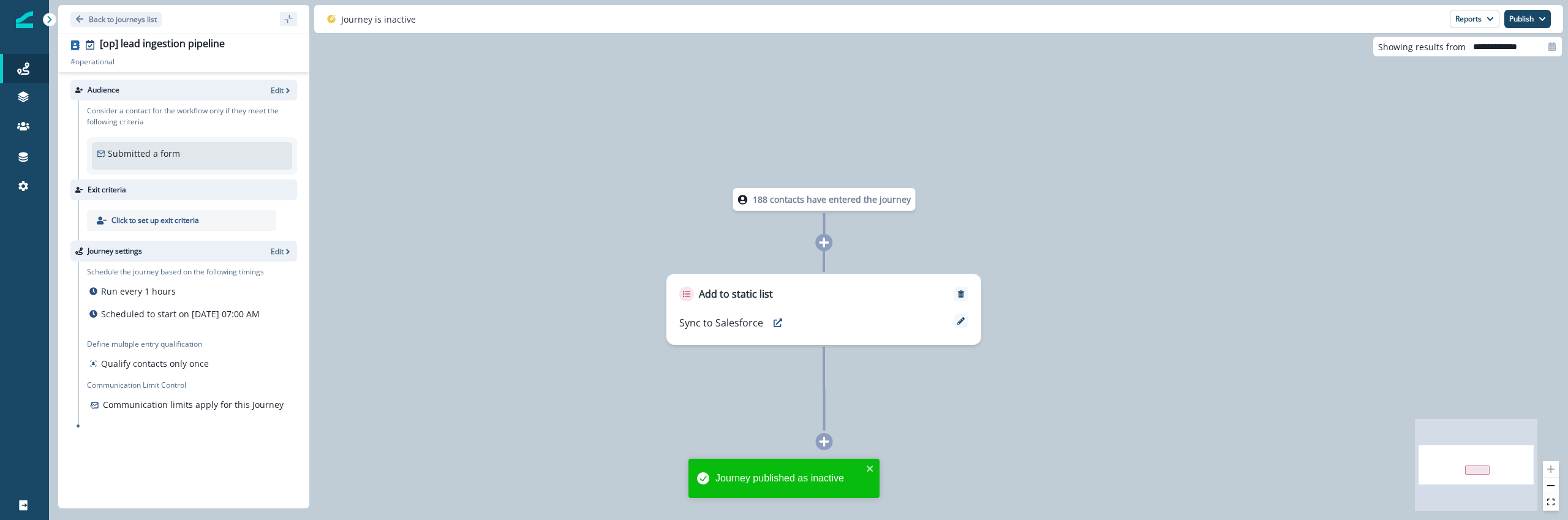
click at [834, 188] on div "188 contacts have entered the journey" at bounding box center [824, 199] width 183 height 23
click at [832, 201] on p "188 contacts have entered the journey" at bounding box center [832, 199] width 158 height 13
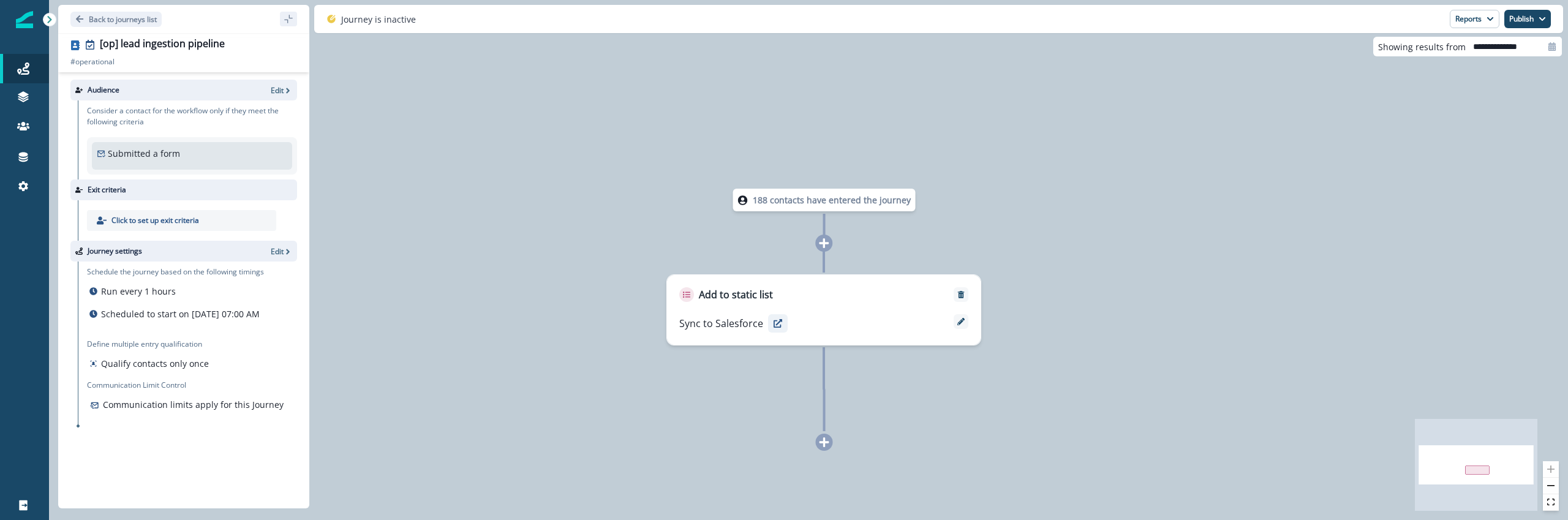
click at [774, 324] on icon "preview" at bounding box center [778, 323] width 9 height 9
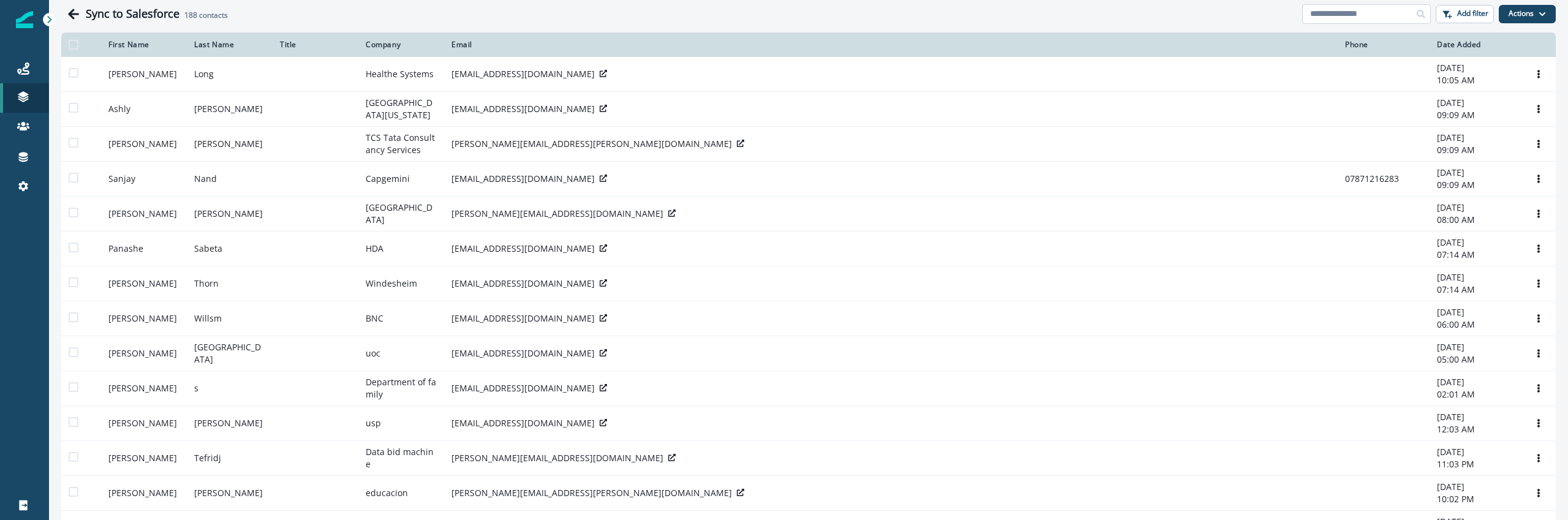
click at [1381, 16] on input at bounding box center [1366, 13] width 129 height 19
type input "*******"
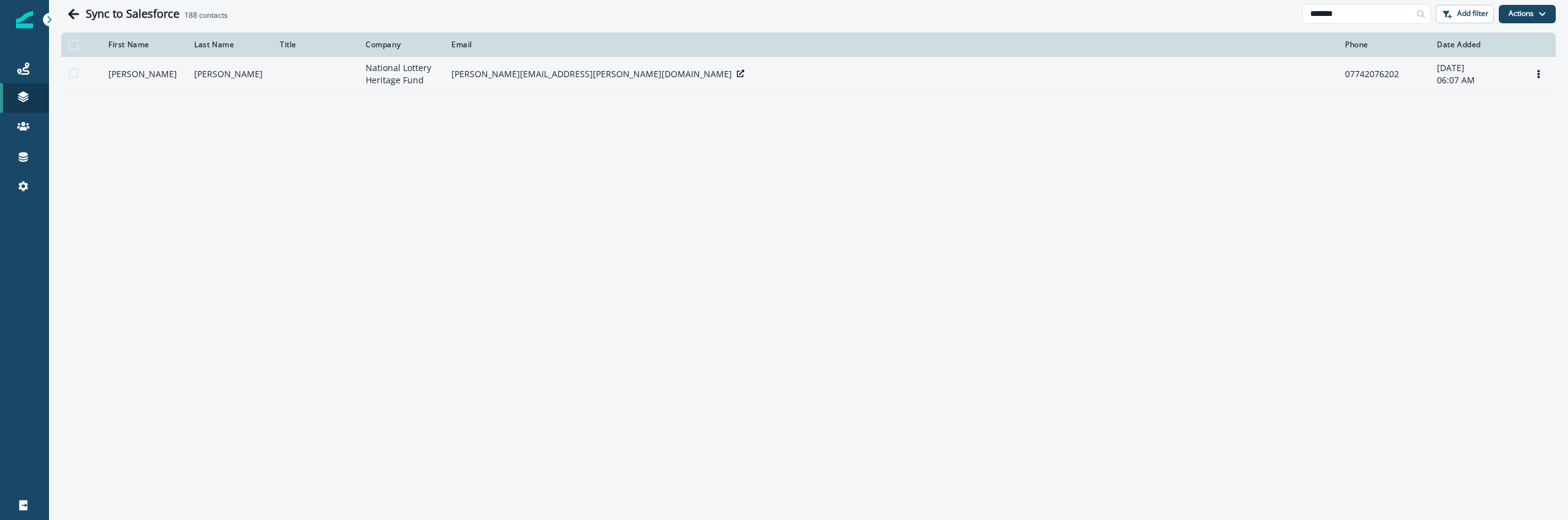
click at [385, 68] on td "National Lottery Heritage Fund" at bounding box center [401, 74] width 86 height 35
click at [1542, 80] on button "Options" at bounding box center [1539, 74] width 19 height 18
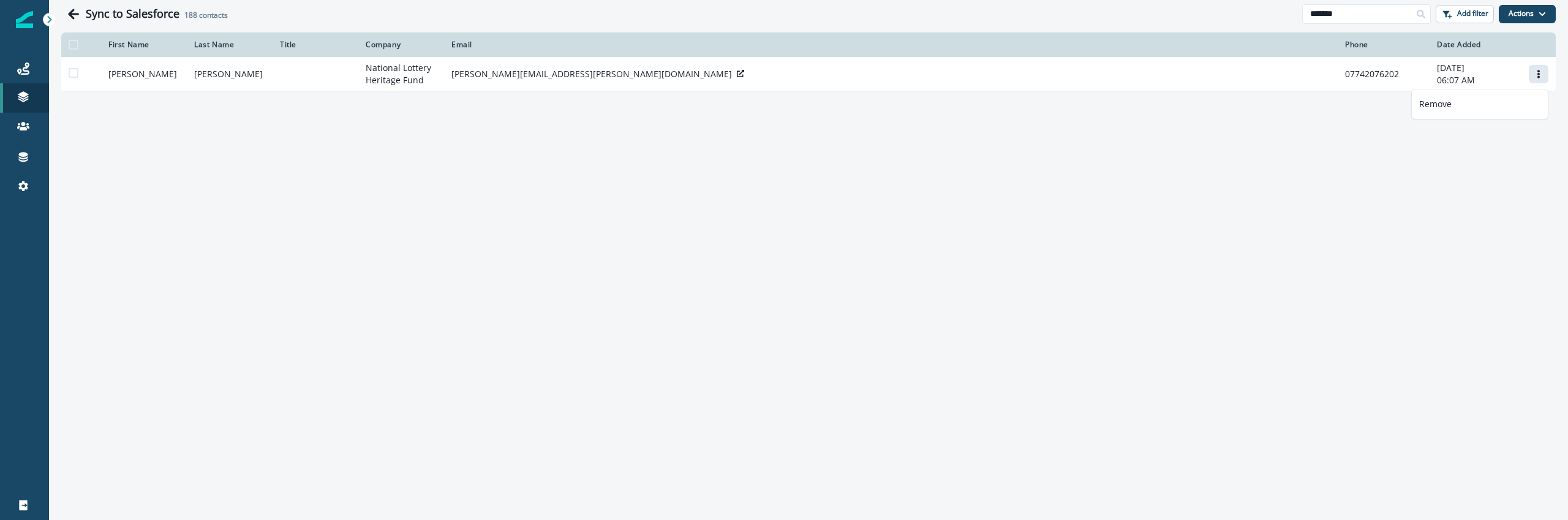
click at [1059, 134] on div "Sync to Salesforce 188 contacts ******* Add filter Actions Add contacts From a …" at bounding box center [808, 260] width 1519 height 520
click at [31, 170] on link "Connections" at bounding box center [24, 157] width 49 height 29
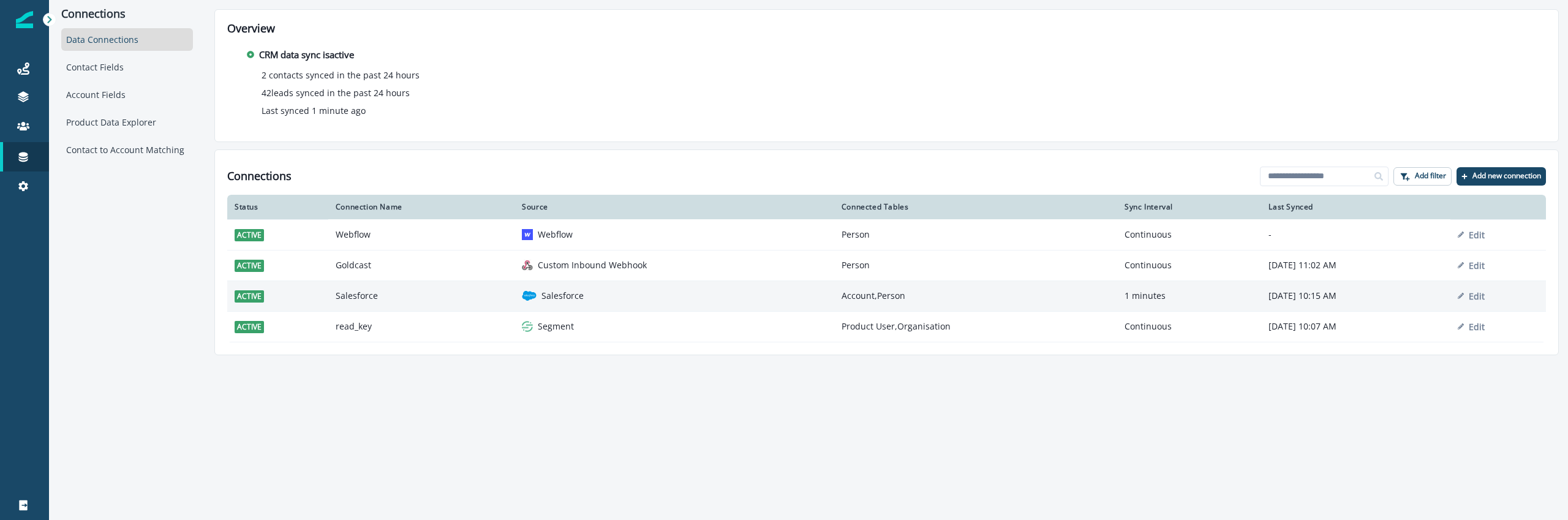
click at [515, 282] on td "Salesforce" at bounding box center [675, 296] width 320 height 31
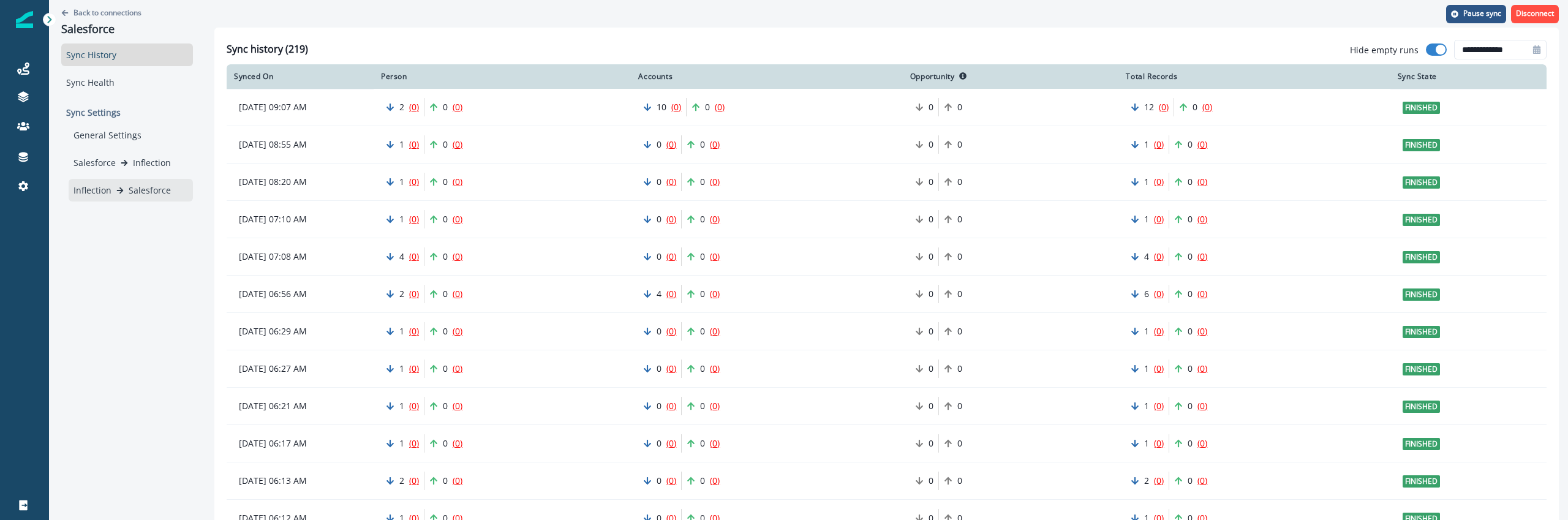
click at [158, 183] on div "Inflection Salesforce" at bounding box center [131, 190] width 125 height 23
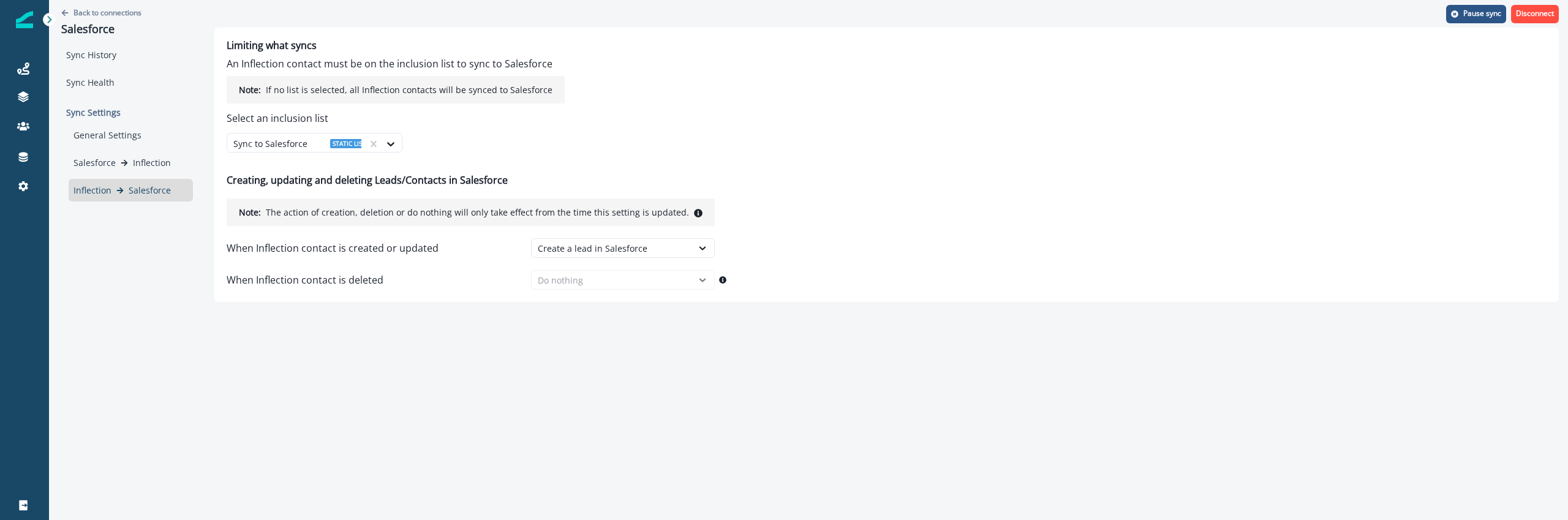
click at [559, 422] on div "Back to connections Salesforce Sync History Sync Health Sync Settings General S…" at bounding box center [808, 260] width 1519 height 520
click at [575, 243] on div "Create a lead in Salesforce" at bounding box center [611, 248] width 148 height 13
click at [319, 340] on div "Back to connections Salesforce Sync History Sync Health Sync Settings General S…" at bounding box center [808, 260] width 1519 height 520
click at [174, 319] on div "Back to connections Salesforce Sync History Sync Health Sync Settings General S…" at bounding box center [808, 260] width 1519 height 520
click at [169, 395] on div "Back to connections Salesforce Sync History Sync Health Sync Settings General S…" at bounding box center [808, 260] width 1519 height 520
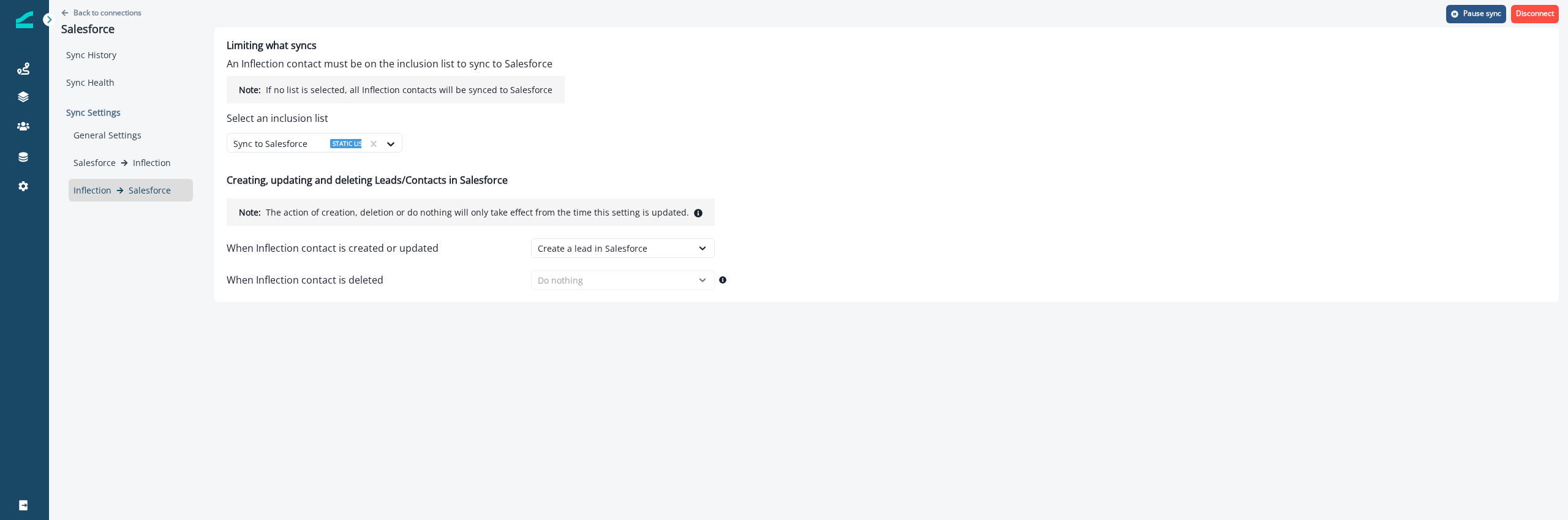
click at [478, 324] on div "Back to connections Salesforce Sync History Sync Health Sync Settings General S…" at bounding box center [808, 260] width 1519 height 520
click at [546, 278] on div "When Inflection contact is deleted Do nothing" at bounding box center [471, 279] width 488 height 19
